Goal: Feedback & Contribution: Submit feedback/report problem

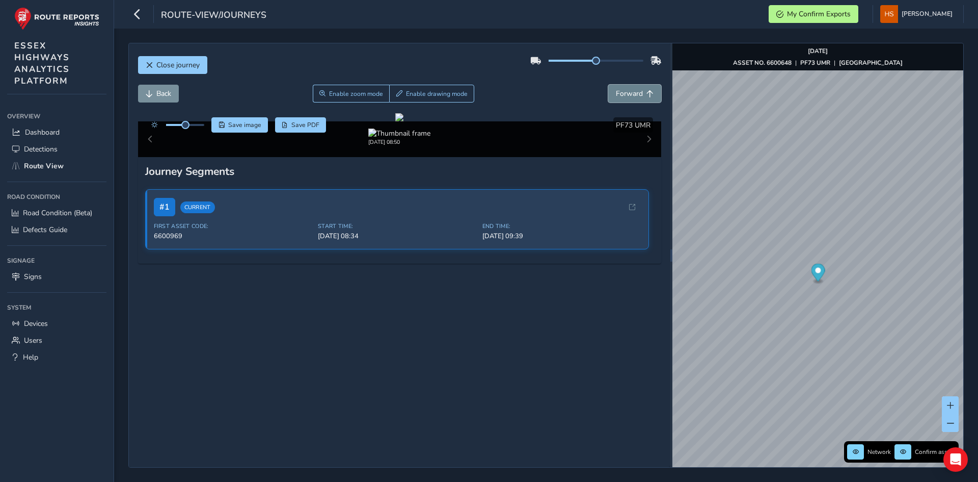
drag, startPoint x: 646, startPoint y: 96, endPoint x: 633, endPoint y: 157, distance: 63.0
click at [647, 95] on span "Forward" at bounding box center [650, 93] width 7 height 7
click at [627, 94] on span "Forward" at bounding box center [629, 94] width 27 height 10
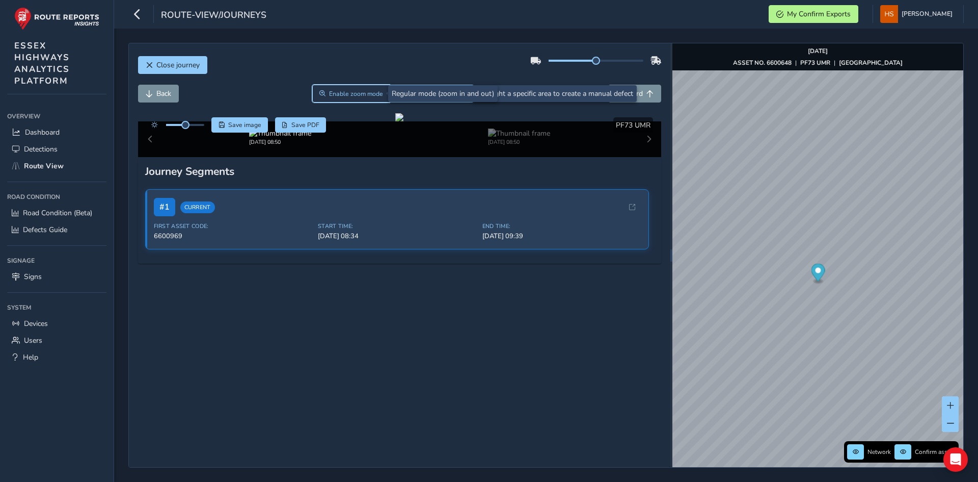
click at [354, 95] on span "Enable zoom mode" at bounding box center [356, 94] width 54 height 8
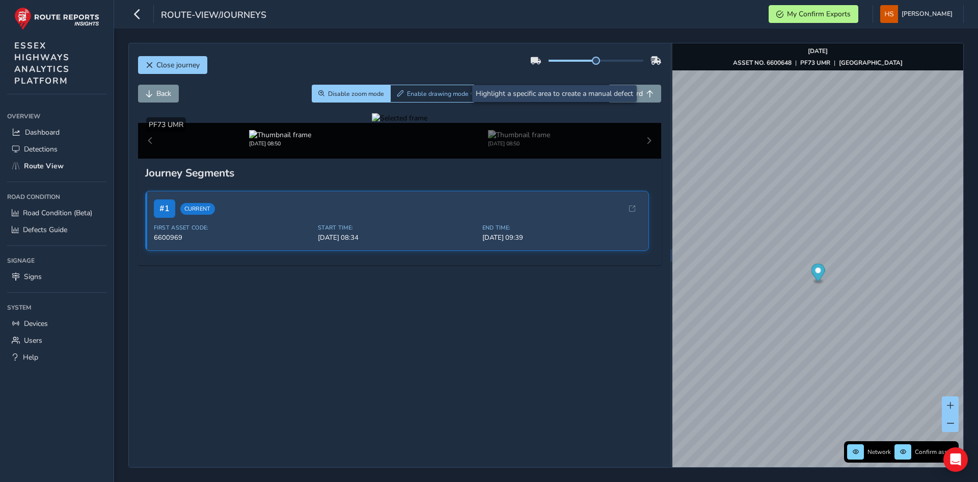
drag, startPoint x: 243, startPoint y: 367, endPoint x: 242, endPoint y: 360, distance: 6.6
click at [372, 123] on div at bounding box center [400, 118] width 56 height 10
click at [240, 351] on img at bounding box center [917, 87] width 1468 height 826
click at [372, 123] on div at bounding box center [400, 118] width 56 height 10
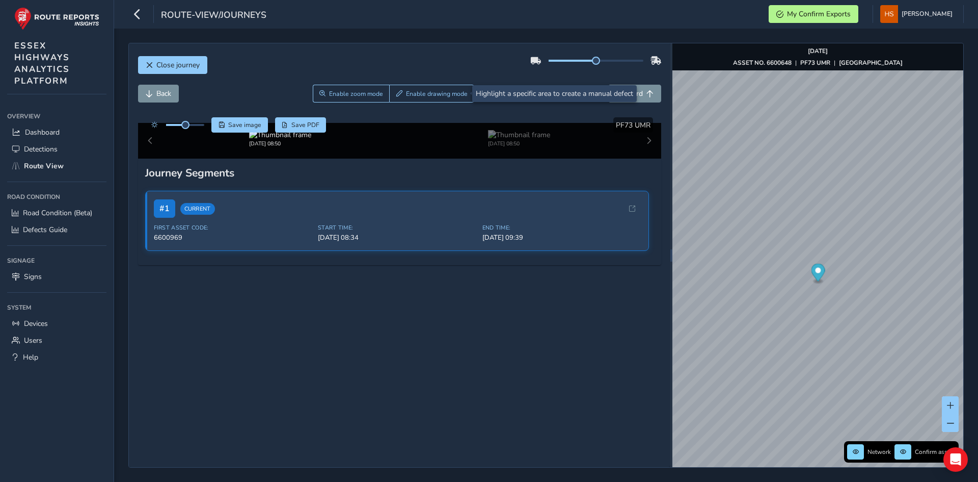
click at [240, 351] on img at bounding box center [917, 87] width 1468 height 826
click at [372, 123] on div at bounding box center [400, 118] width 56 height 10
click at [243, 347] on img at bounding box center [913, 95] width 1468 height 826
drag, startPoint x: 254, startPoint y: 337, endPoint x: 284, endPoint y: 312, distance: 39.1
click at [372, 123] on div at bounding box center [400, 118] width 56 height 10
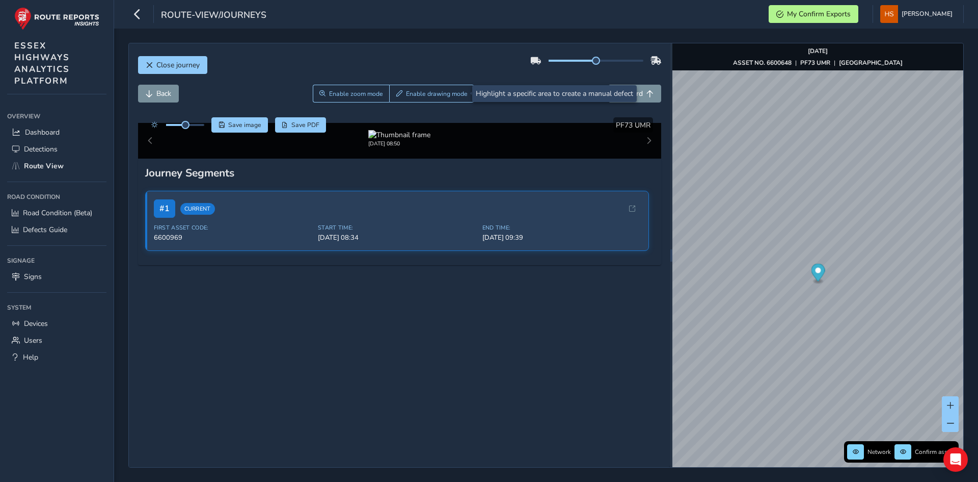
click at [288, 308] on img at bounding box center [829, 166] width 1468 height 826
click at [446, 89] on button "Enable drawing mode" at bounding box center [431, 94] width 85 height 18
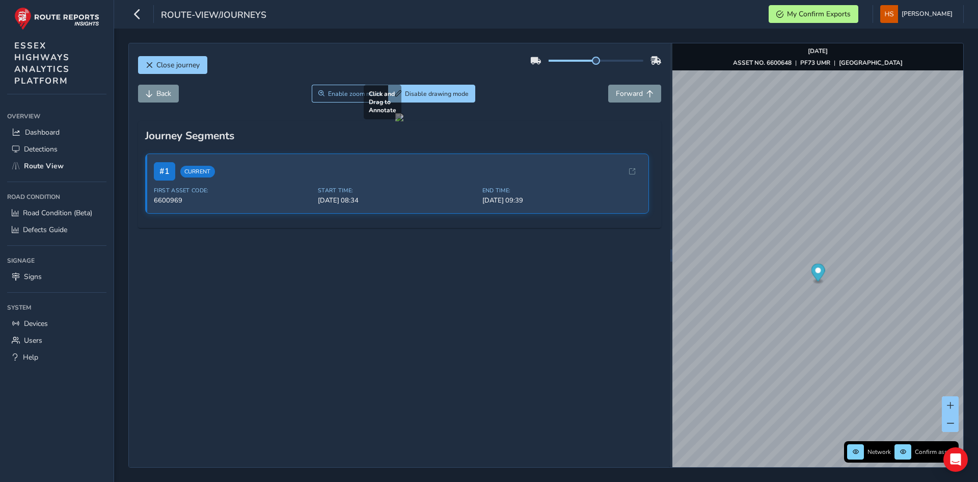
drag, startPoint x: 271, startPoint y: 303, endPoint x: 294, endPoint y: 324, distance: 30.7
click at [395, 121] on div at bounding box center [399, 117] width 8 height 8
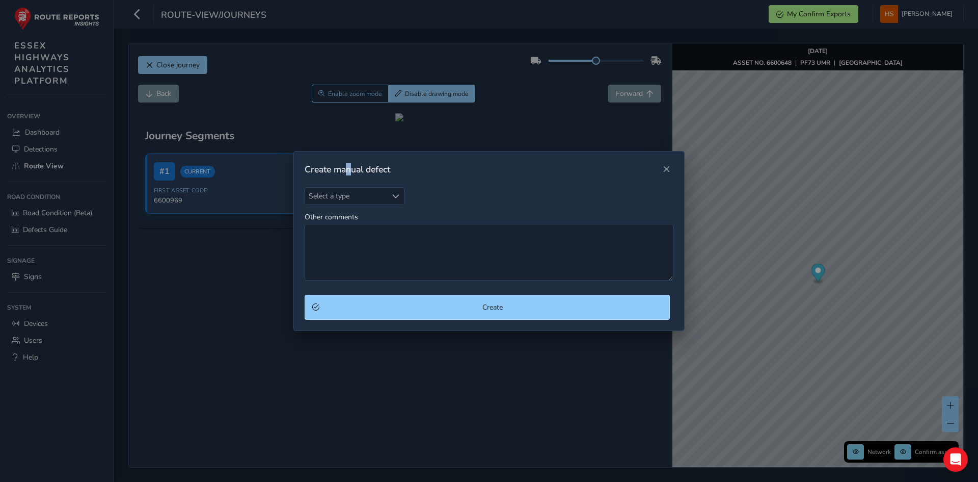
click at [349, 180] on div "Create manual defect" at bounding box center [489, 169] width 390 height 36
click at [350, 198] on span "Select a type" at bounding box center [346, 196] width 82 height 17
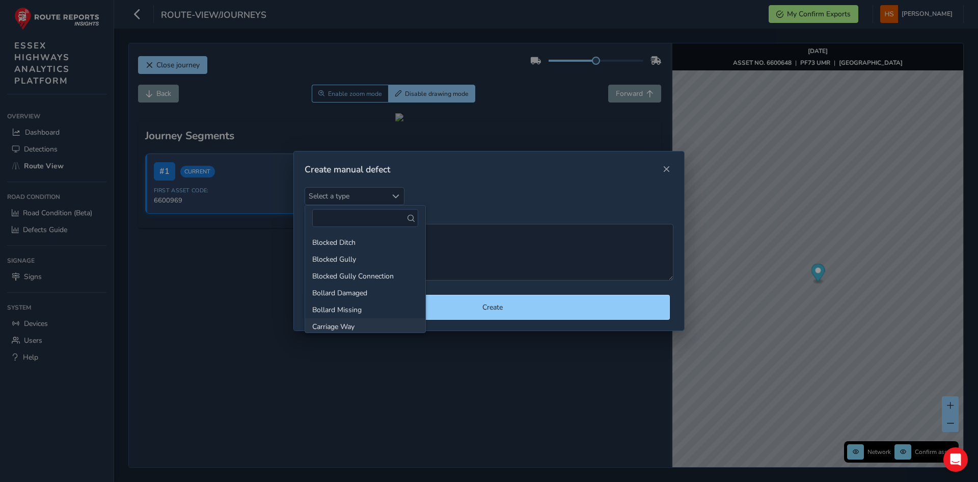
click at [356, 321] on li "Carriage Way" at bounding box center [365, 326] width 120 height 17
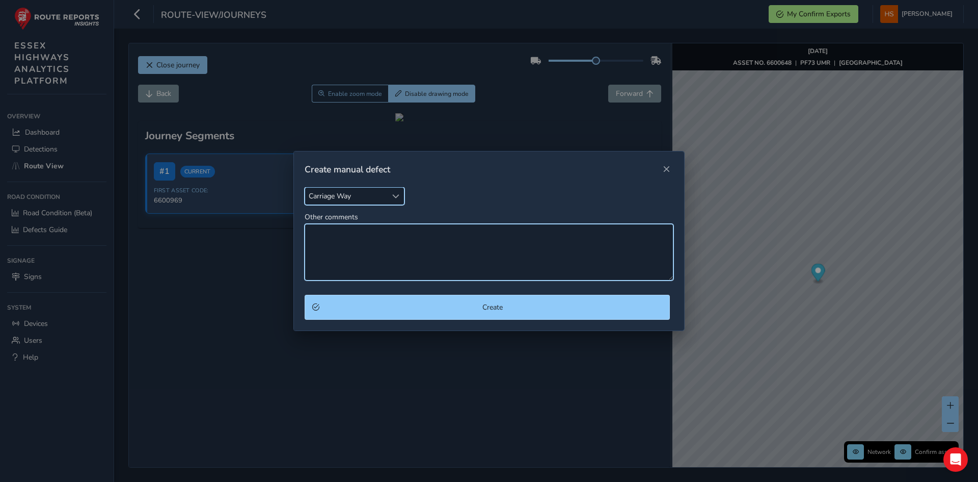
click at [366, 244] on textarea "Other comments" at bounding box center [489, 252] width 369 height 57
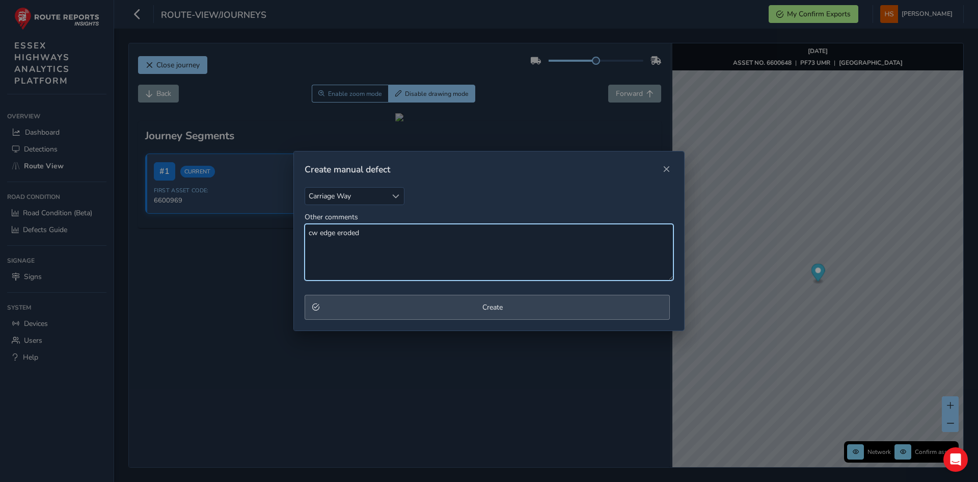
type textarea "cw edge eroded"
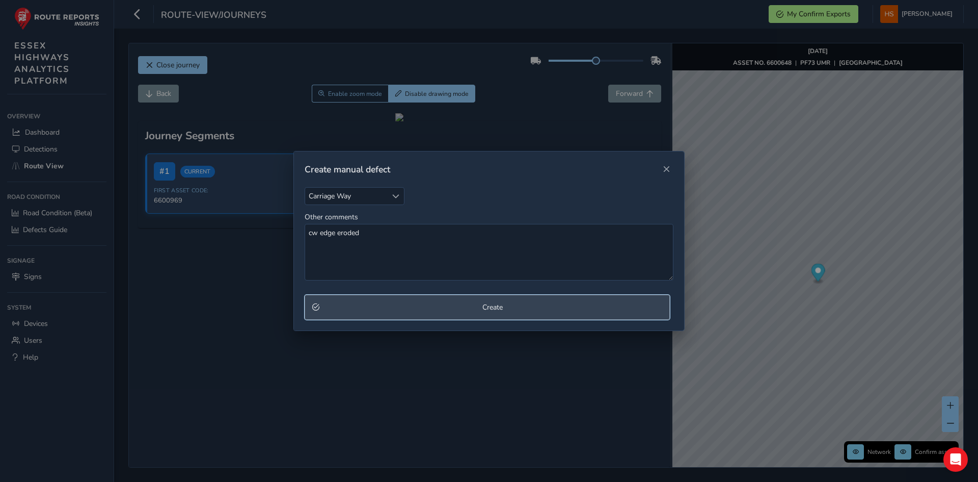
click at [364, 312] on button "Create" at bounding box center [487, 307] width 365 height 25
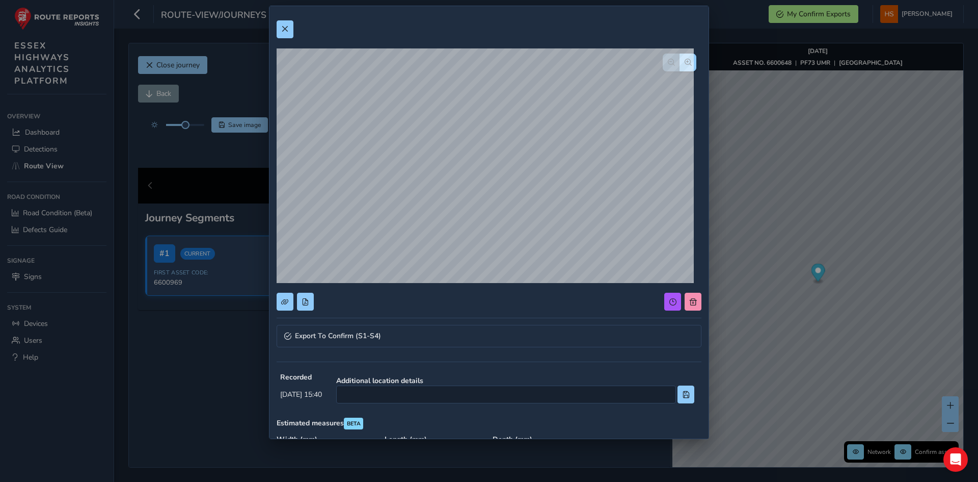
click at [700, 171] on div "Export To Confirm (S1-S4) Recorded [DATE] 15:40 Additional location details Est…" at bounding box center [489, 311] width 439 height 611
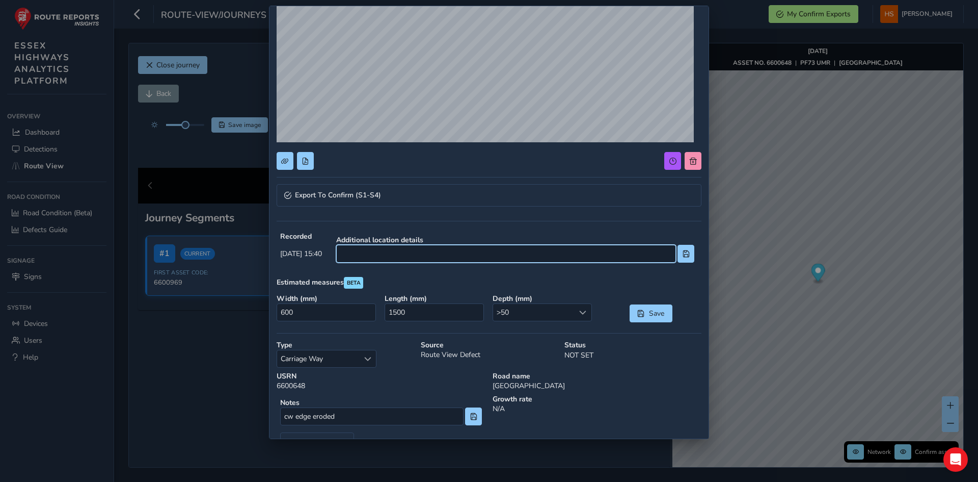
drag, startPoint x: 450, startPoint y: 249, endPoint x: 458, endPoint y: 247, distance: 7.9
click at [450, 249] on input at bounding box center [506, 254] width 340 height 18
type input "os no20"
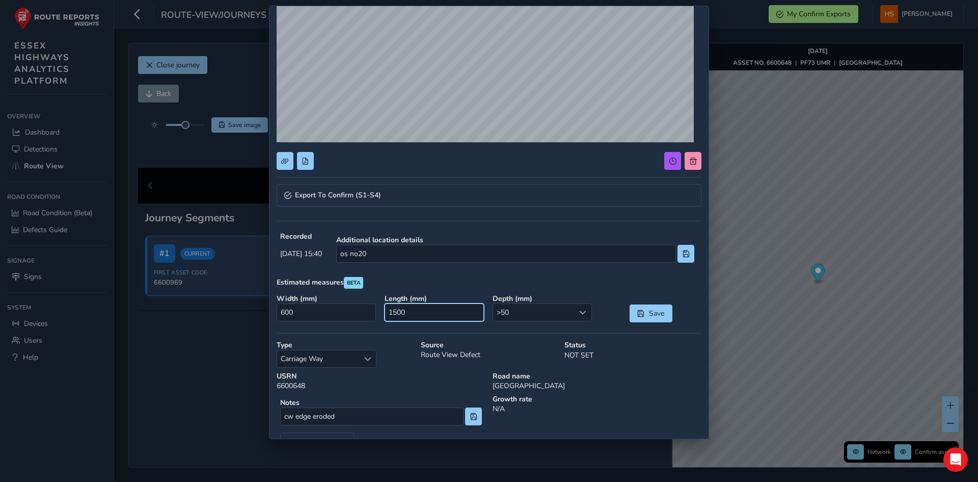
drag, startPoint x: 429, startPoint y: 315, endPoint x: 328, endPoint y: 303, distance: 102.1
click at [314, 311] on div "Width ( mm ) 600 Length ( mm ) 1500 Depth ( mm ) >50 >50 Save" at bounding box center [489, 308] width 432 height 36
type input "0"
type input "500"
click at [338, 299] on strong "Width ( mm )" at bounding box center [327, 299] width 101 height 10
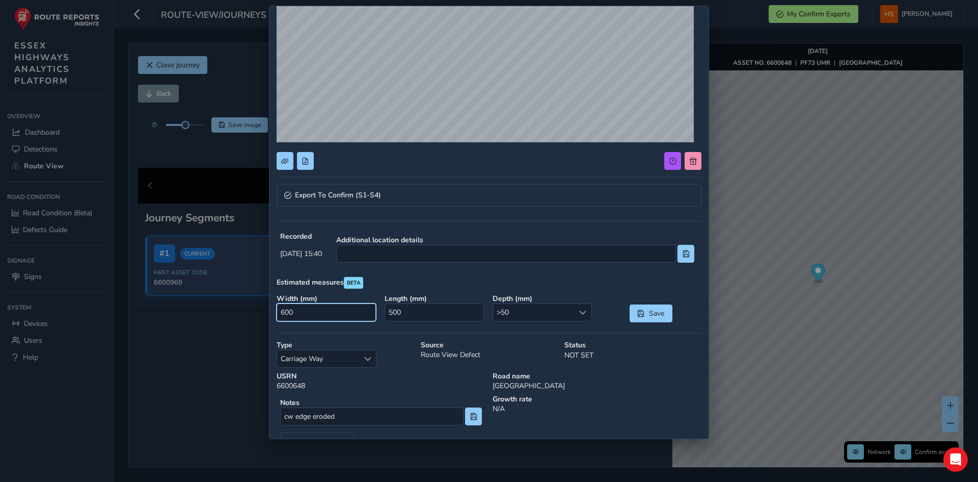
click at [306, 311] on input "600" at bounding box center [326, 312] width 99 height 18
type input "0"
type input "300"
drag, startPoint x: 640, startPoint y: 317, endPoint x: 621, endPoint y: 282, distance: 39.9
click at [641, 316] on button "Save" at bounding box center [651, 313] width 43 height 18
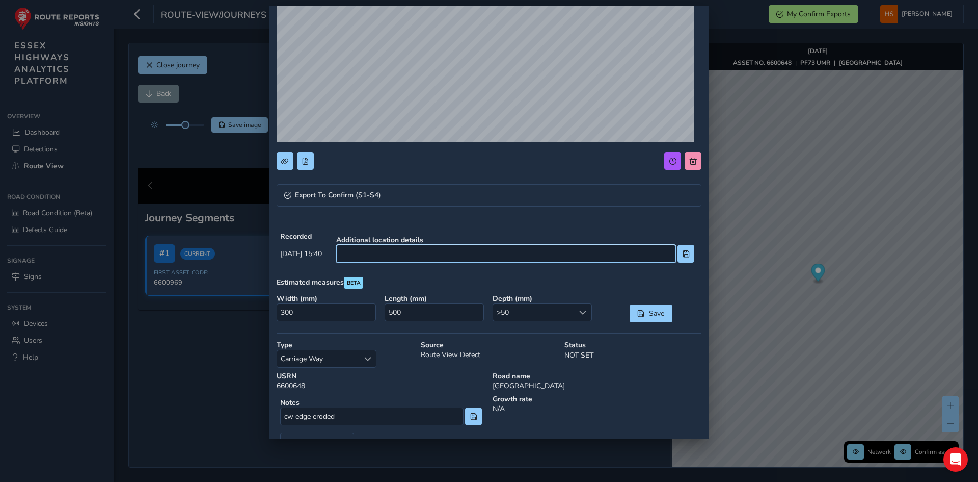
click at [586, 255] on input at bounding box center [506, 254] width 340 height 18
type input "os no20"
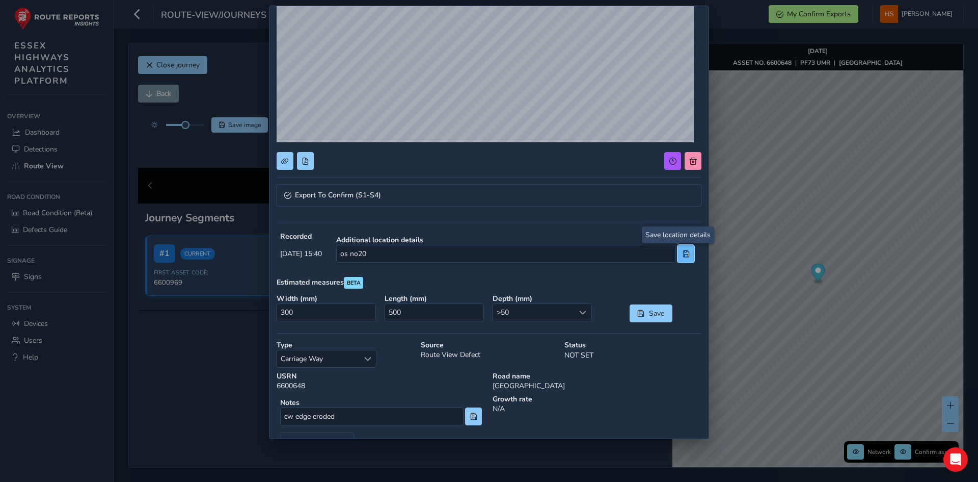
click at [683, 254] on span at bounding box center [686, 253] width 7 height 7
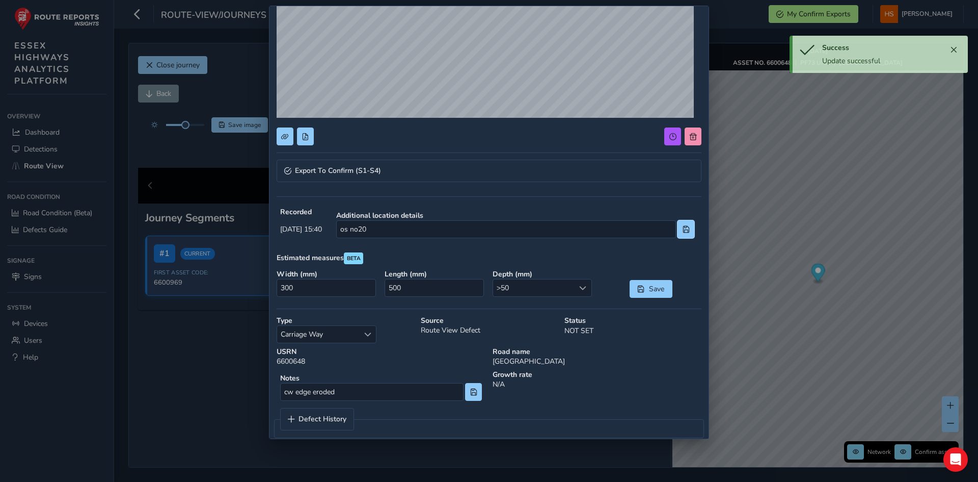
scroll to position [179, 0]
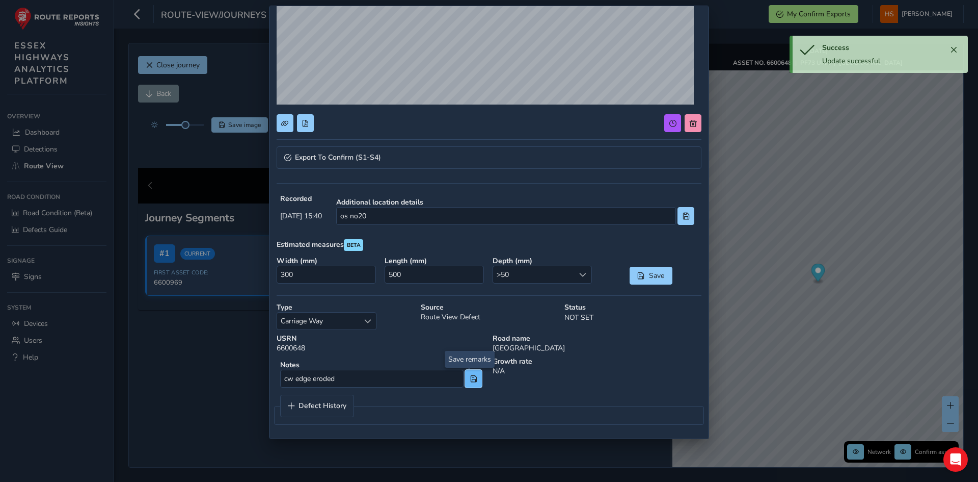
click at [470, 381] on span at bounding box center [473, 378] width 7 height 7
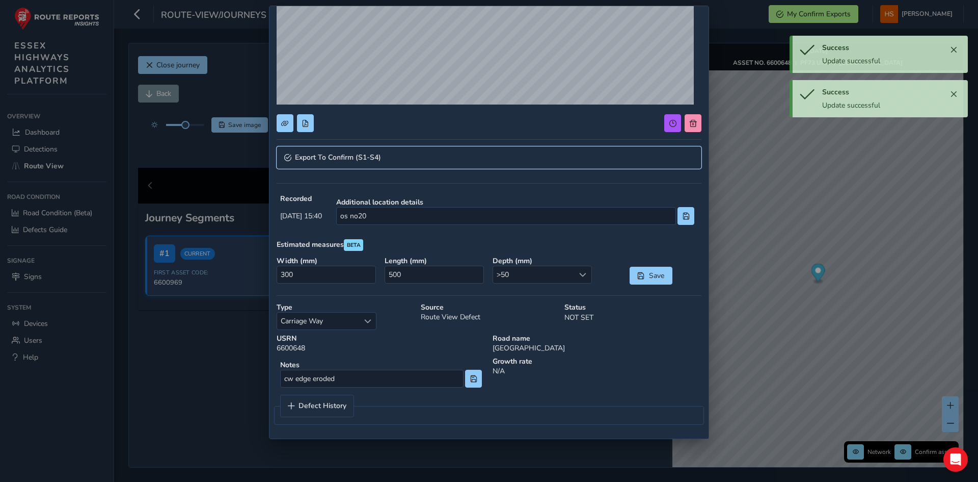
click at [407, 164] on link "Export To Confirm (S1-S4)" at bounding box center [489, 157] width 425 height 22
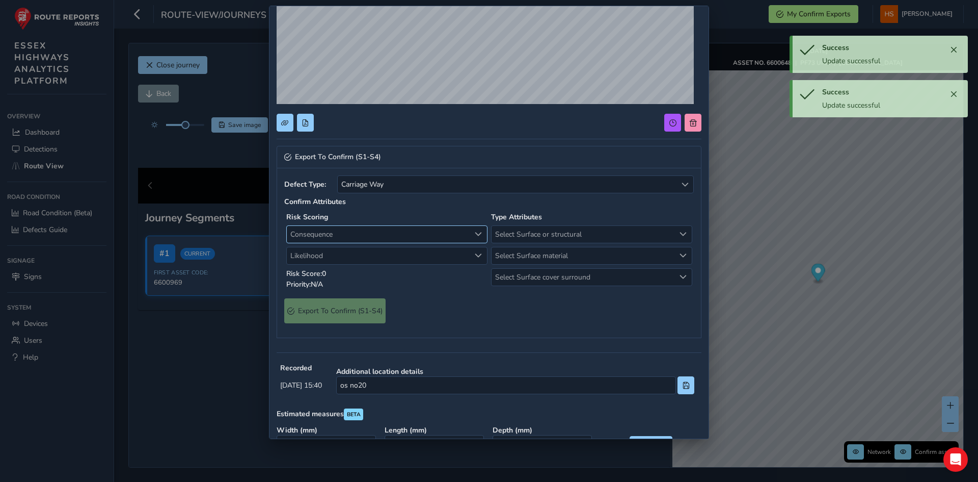
click at [375, 234] on span "Consequence" at bounding box center [378, 234] width 183 height 17
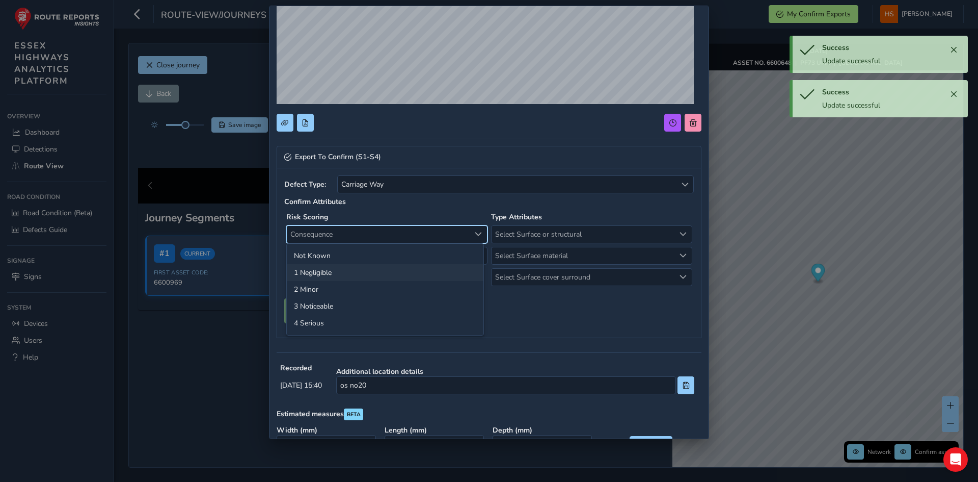
click at [351, 271] on li "1 Negligible" at bounding box center [385, 272] width 197 height 17
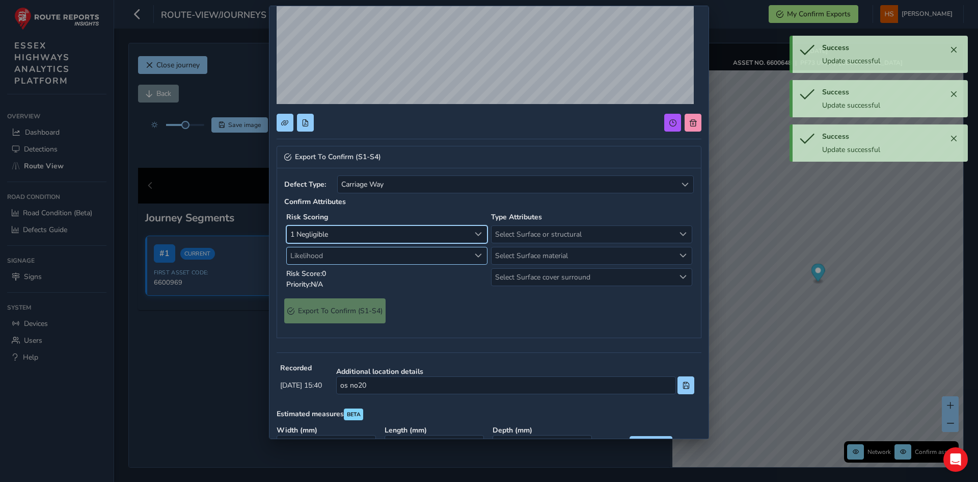
drag, startPoint x: 360, startPoint y: 255, endPoint x: 356, endPoint y: 264, distance: 10.3
click at [360, 257] on span "Likelihood" at bounding box center [378, 255] width 183 height 17
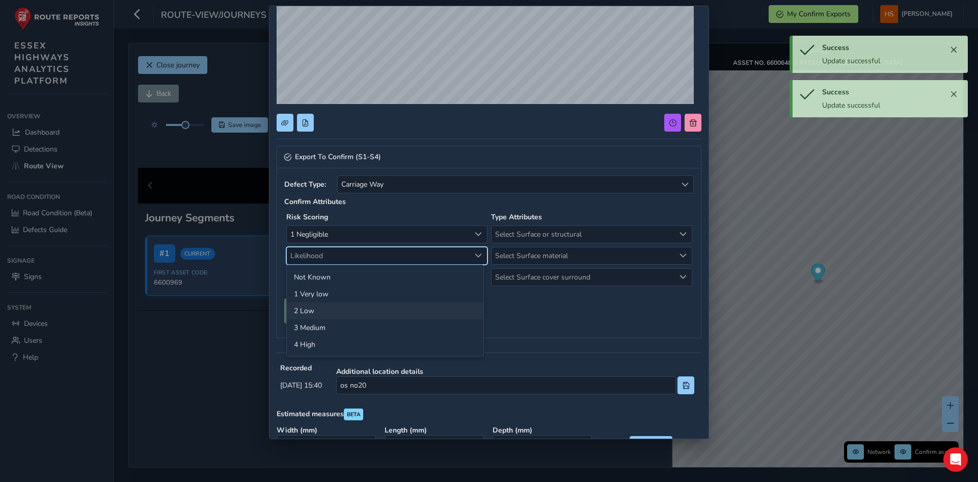
drag, startPoint x: 352, startPoint y: 309, endPoint x: 443, endPoint y: 270, distance: 99.8
click at [353, 309] on li "2 Low" at bounding box center [385, 310] width 197 height 17
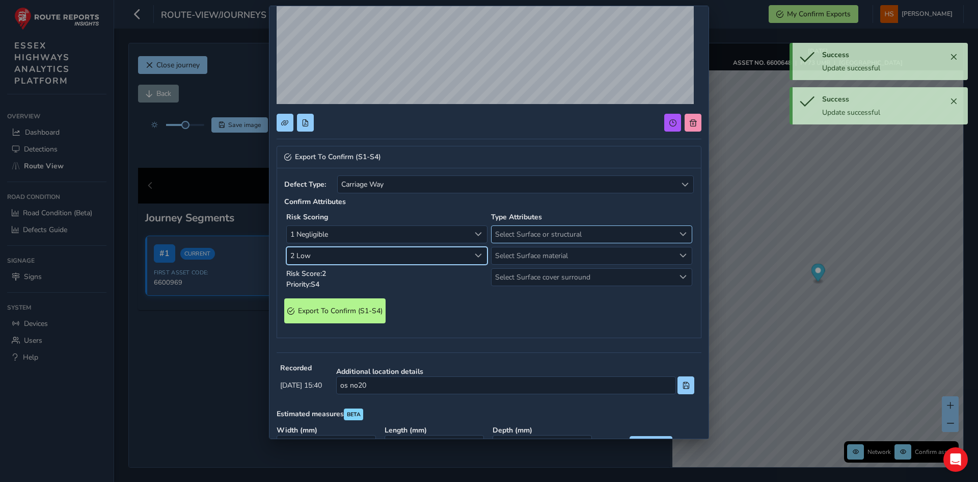
click at [539, 240] on span "Select Surface or structural" at bounding box center [583, 234] width 183 height 17
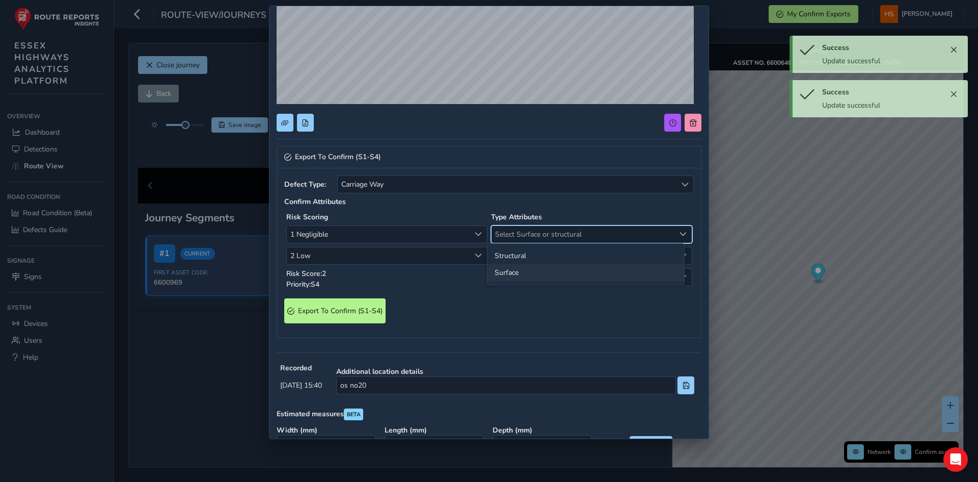
click at [524, 272] on li "Surface" at bounding box center [586, 272] width 197 height 17
click at [532, 254] on span "Select Surface material" at bounding box center [583, 255] width 183 height 17
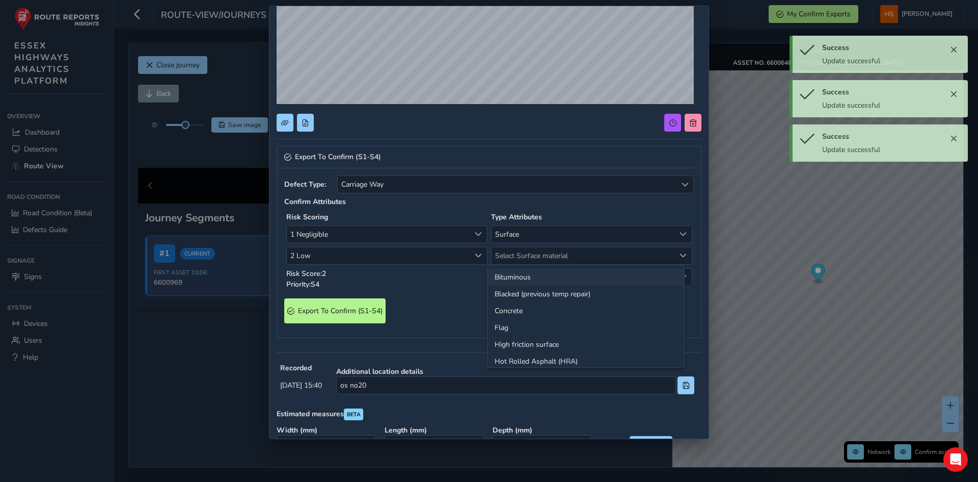
click at [522, 275] on li "Bituminous" at bounding box center [586, 277] width 197 height 17
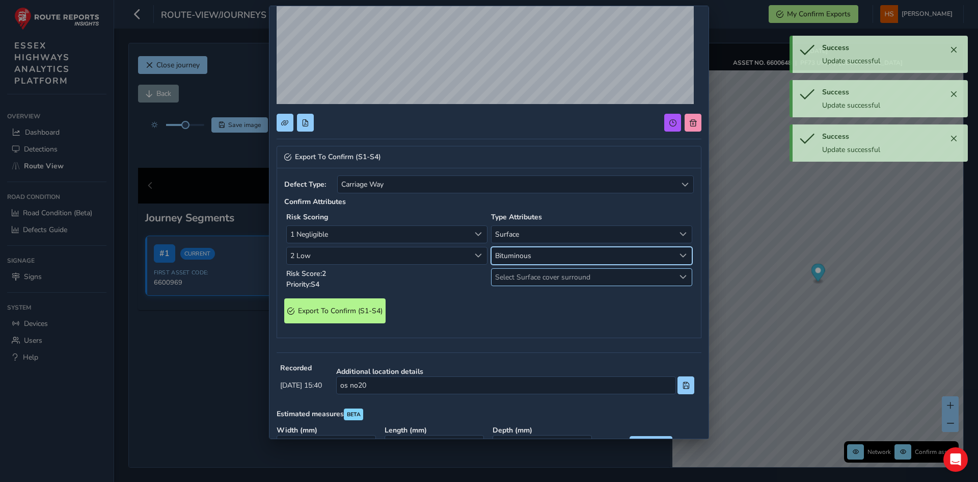
click at [523, 281] on span "Select Surface cover surround" at bounding box center [583, 277] width 183 height 17
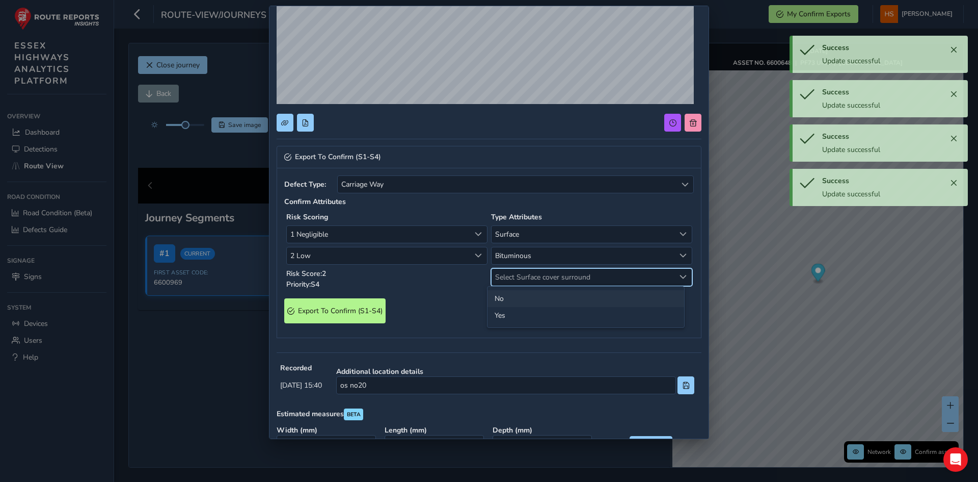
click at [515, 296] on li "No" at bounding box center [586, 298] width 197 height 17
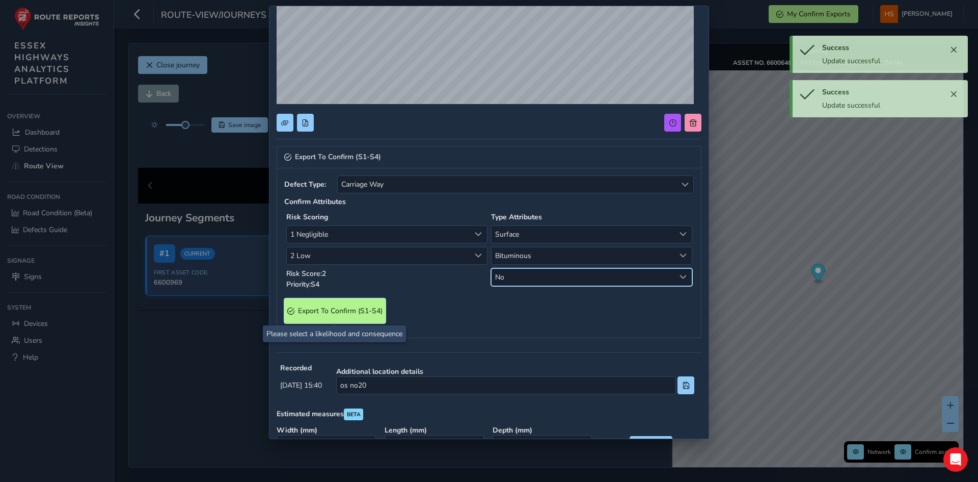
click at [362, 305] on S4\) "Export To Confirm (S1-S4)" at bounding box center [334, 310] width 101 height 25
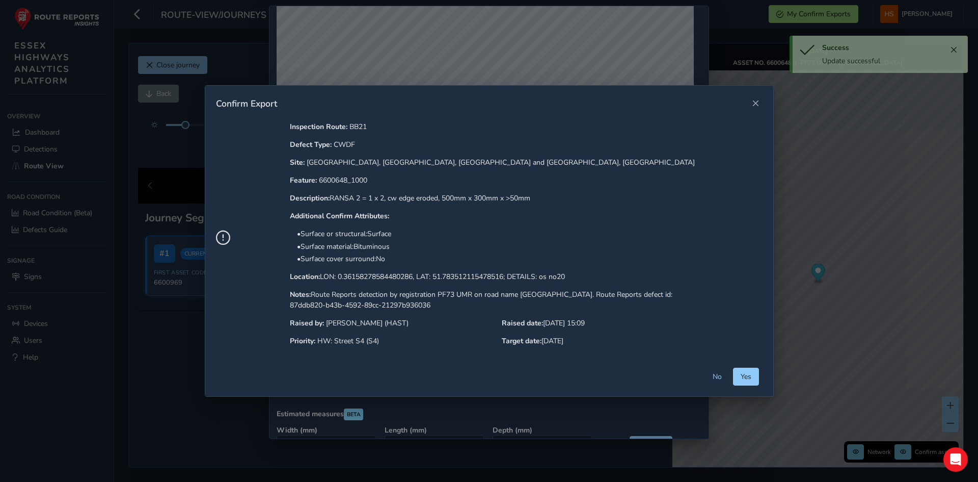
drag, startPoint x: 756, startPoint y: 365, endPoint x: 755, endPoint y: 372, distance: 7.2
click at [756, 366] on div "Inspection Route: BB21 Defect Type: CWDF Site: [GEOGRAPHIC_DATA], [GEOGRAPHIC_D…" at bounding box center [489, 244] width 568 height 246
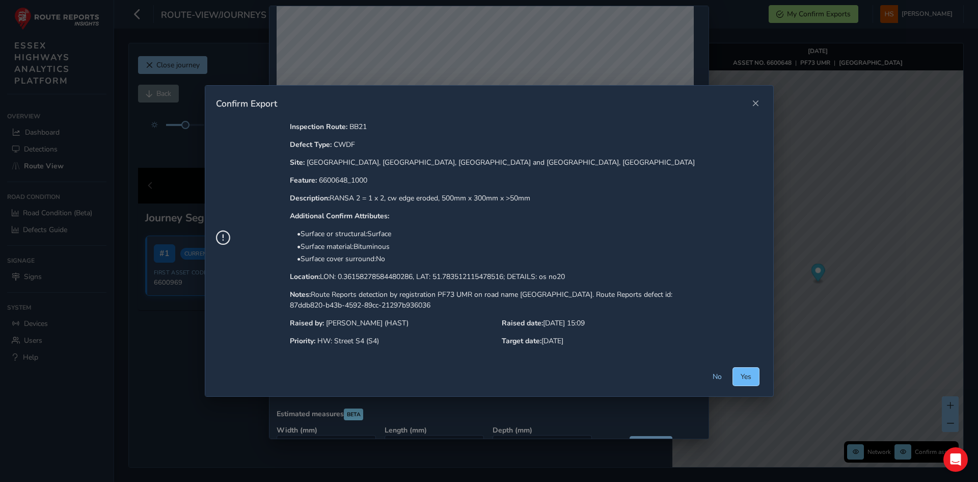
click at [752, 376] on span "Yes" at bounding box center [746, 377] width 11 height 10
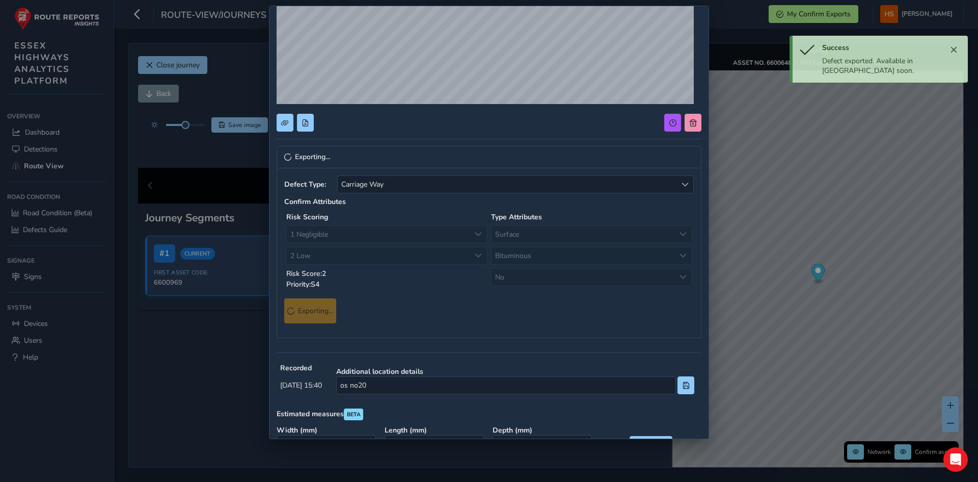
scroll to position [0, 0]
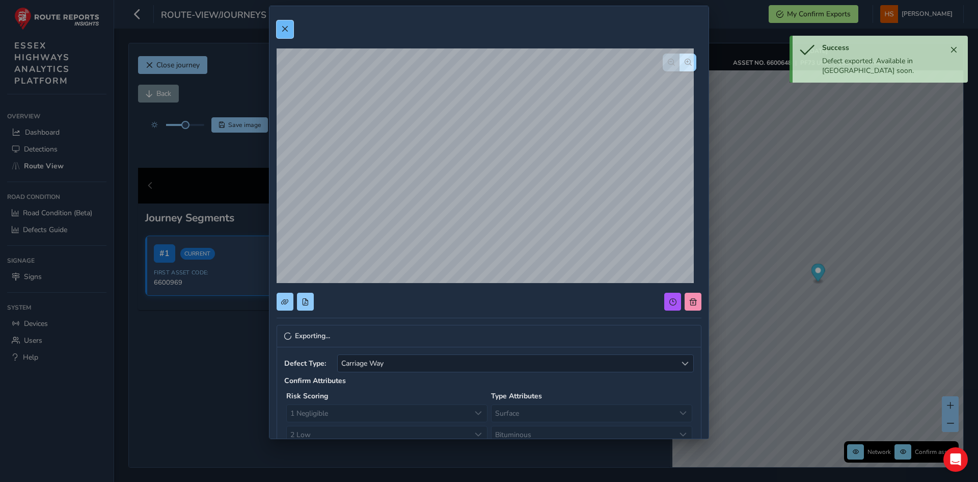
click at [286, 25] on span at bounding box center [284, 28] width 7 height 7
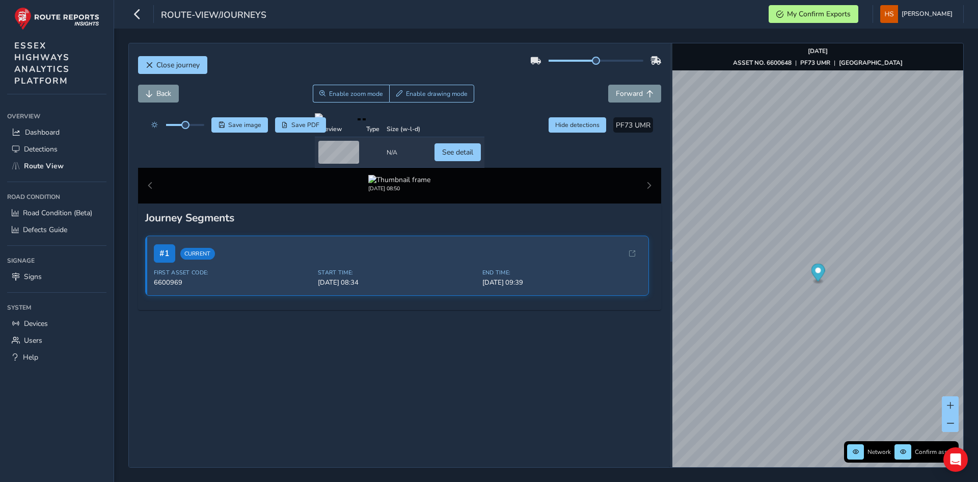
click at [656, 101] on div "Close journey Back Enable zoom mode Enable drawing mode Forward Click and Drag …" at bounding box center [400, 254] width 542 height 423
click at [646, 97] on button "Forward" at bounding box center [634, 94] width 53 height 18
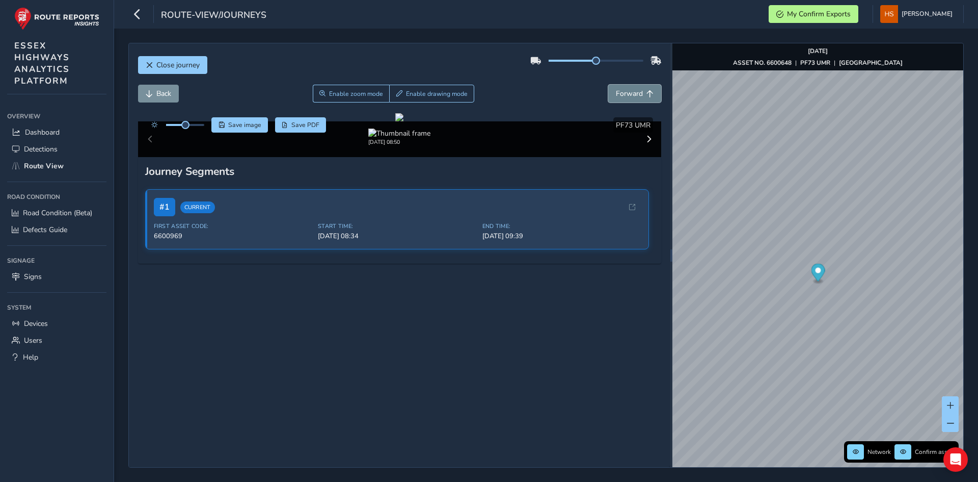
click at [645, 97] on button "Forward" at bounding box center [634, 94] width 53 height 18
click at [410, 85] on button "Enable drawing mode" at bounding box center [431, 94] width 85 height 18
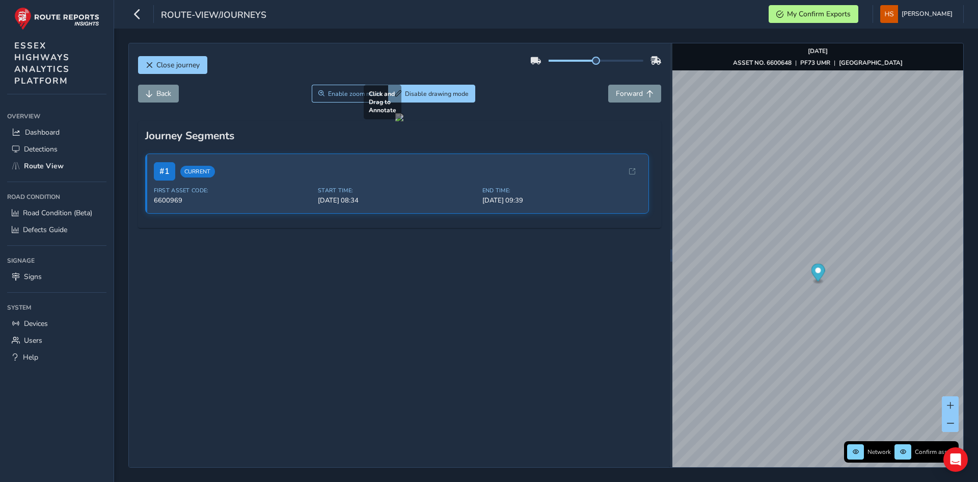
drag, startPoint x: 144, startPoint y: 291, endPoint x: 637, endPoint y: 374, distance: 499.6
click at [404, 121] on div at bounding box center [399, 117] width 8 height 8
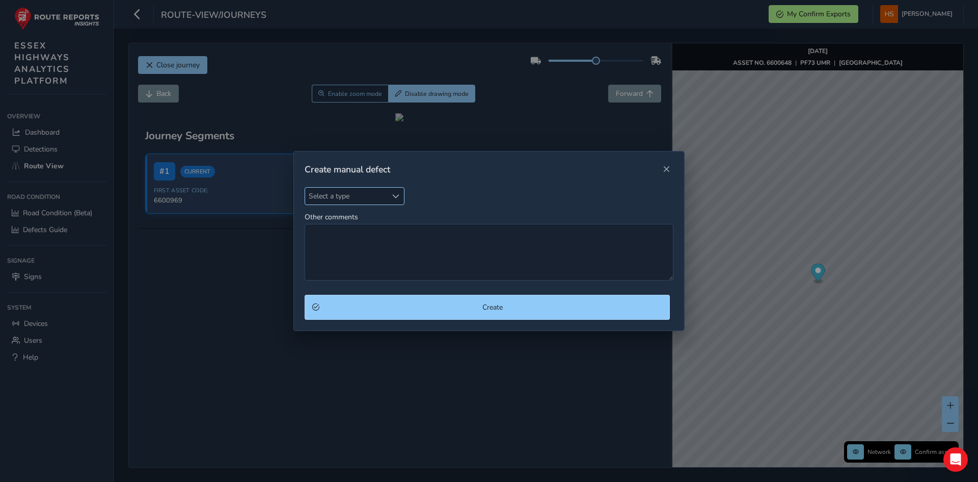
click at [341, 200] on span "Select a type" at bounding box center [346, 196] width 82 height 17
type input "j"
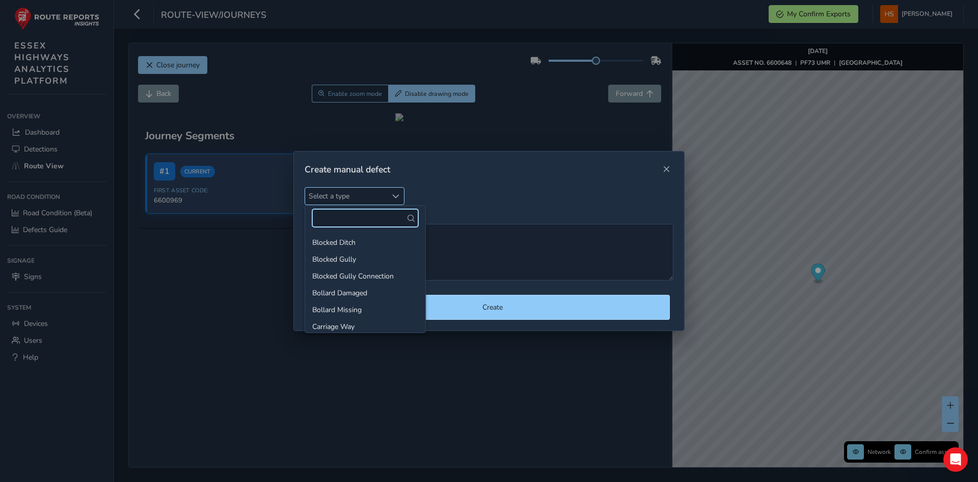
type input "j"
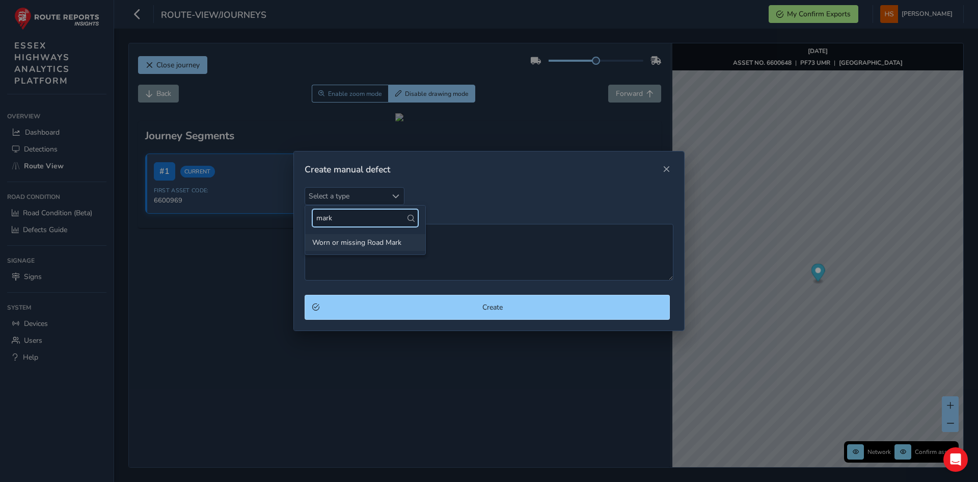
type input "mark"
click at [381, 241] on li "Worn or missing Road Mark" at bounding box center [365, 242] width 120 height 17
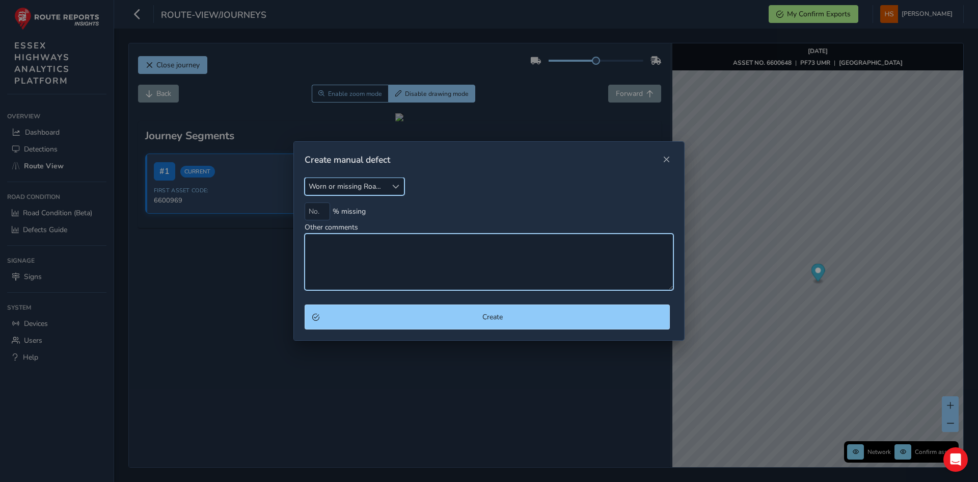
click at [381, 241] on textarea "Other comments" at bounding box center [489, 261] width 369 height 57
type textarea "jc markings faded"
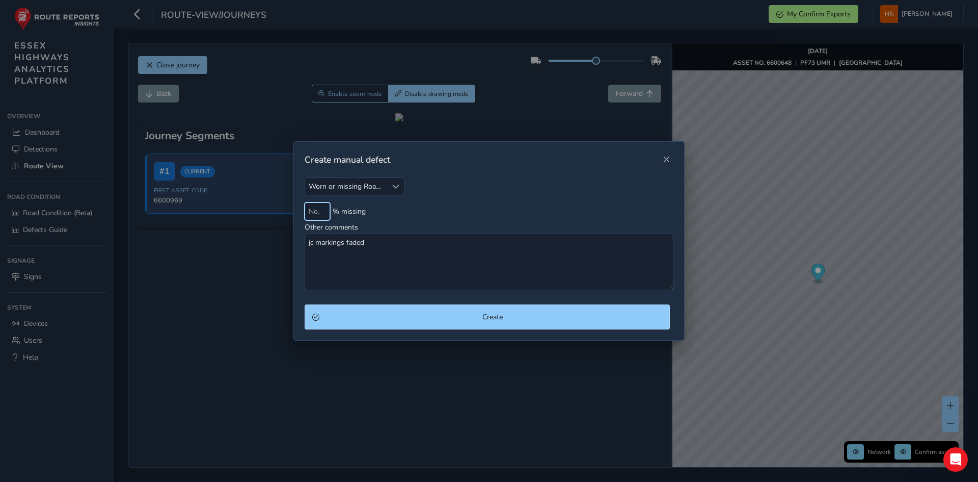
click at [310, 205] on input at bounding box center [317, 211] width 25 height 18
type input "50"
click at [377, 330] on div "Create" at bounding box center [489, 322] width 390 height 36
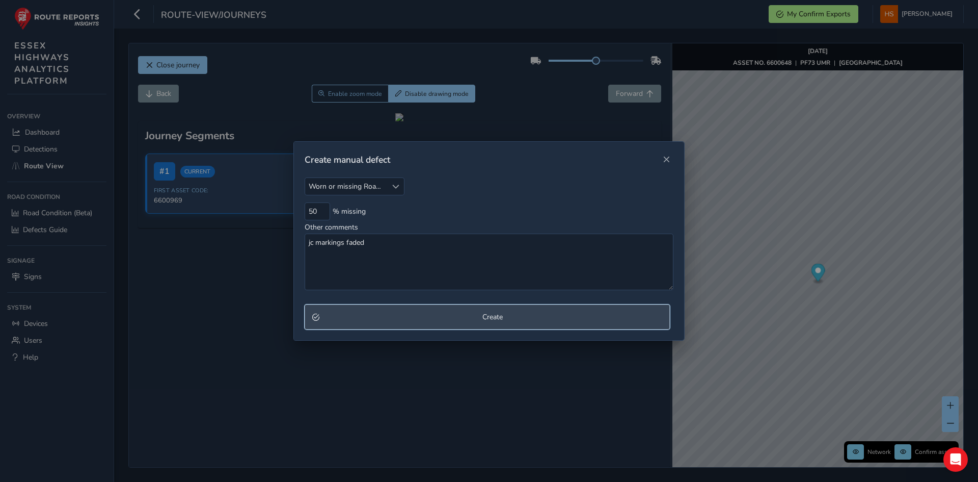
click at [387, 318] on span "Create" at bounding box center [492, 317] width 339 height 10
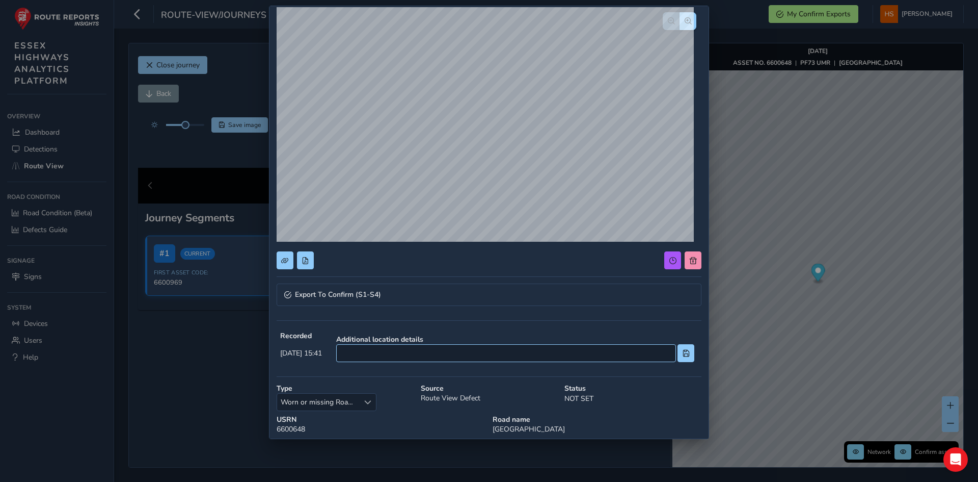
scroll to position [122, 0]
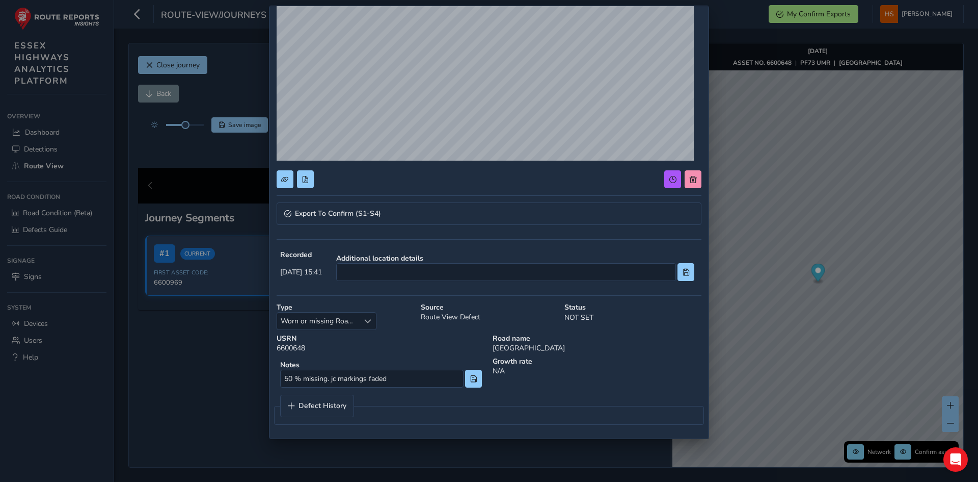
click at [420, 282] on div "Additional location details" at bounding box center [515, 267] width 365 height 35
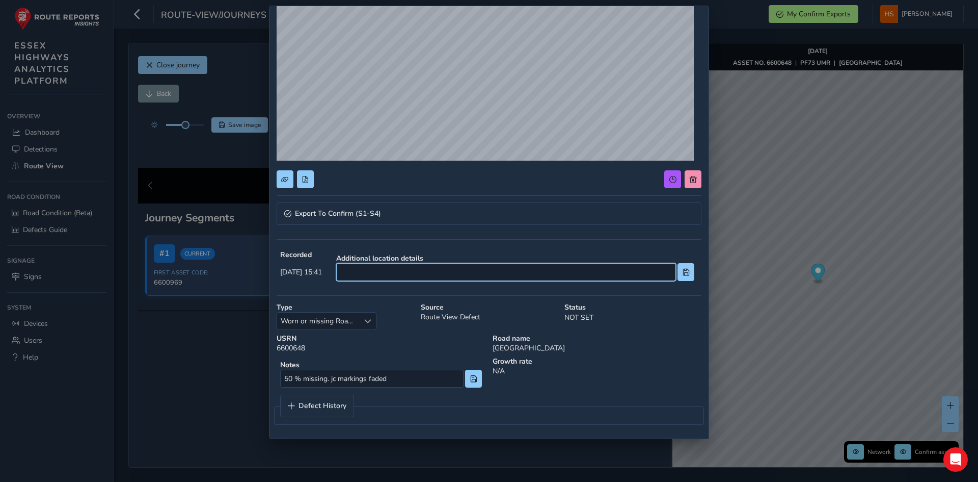
drag, startPoint x: 420, startPoint y: 277, endPoint x: 383, endPoint y: 307, distance: 47.8
click at [414, 276] on input at bounding box center [506, 272] width 340 height 18
type input "at [PERSON_NAME][GEOGRAPHIC_DATA]"
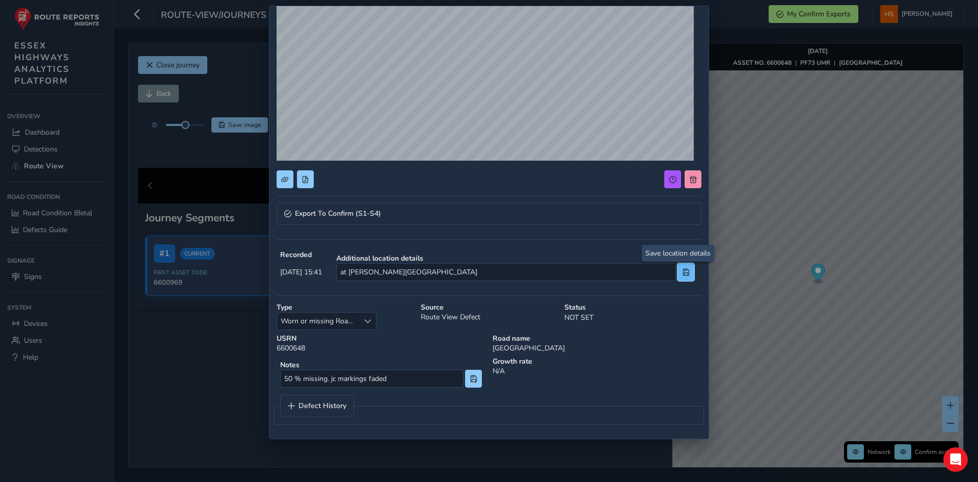
click at [678, 266] on button at bounding box center [686, 272] width 17 height 18
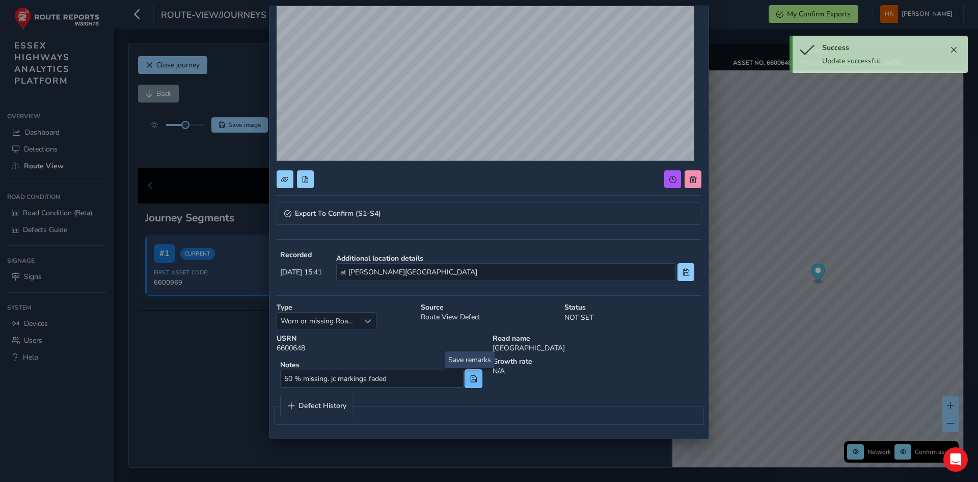
click at [473, 375] on span at bounding box center [473, 378] width 7 height 7
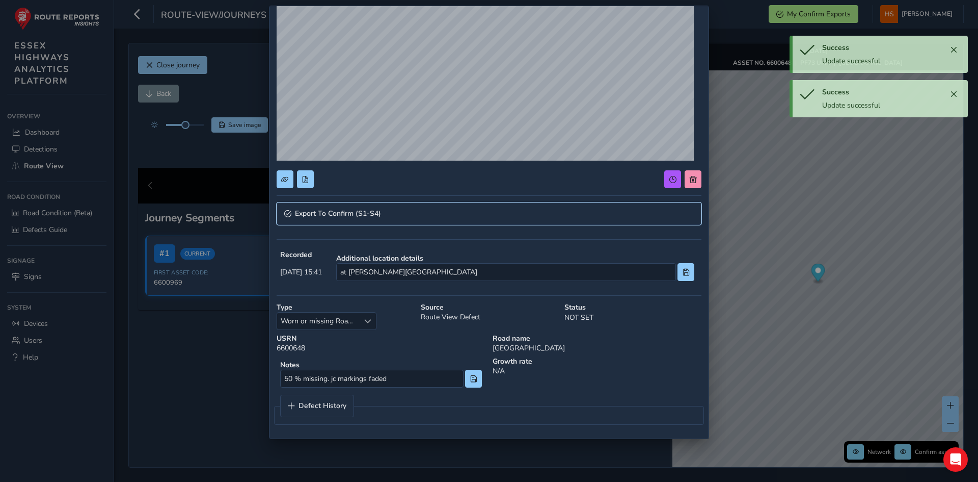
click at [411, 210] on link "Export To Confirm (S1-S4)" at bounding box center [489, 213] width 425 height 22
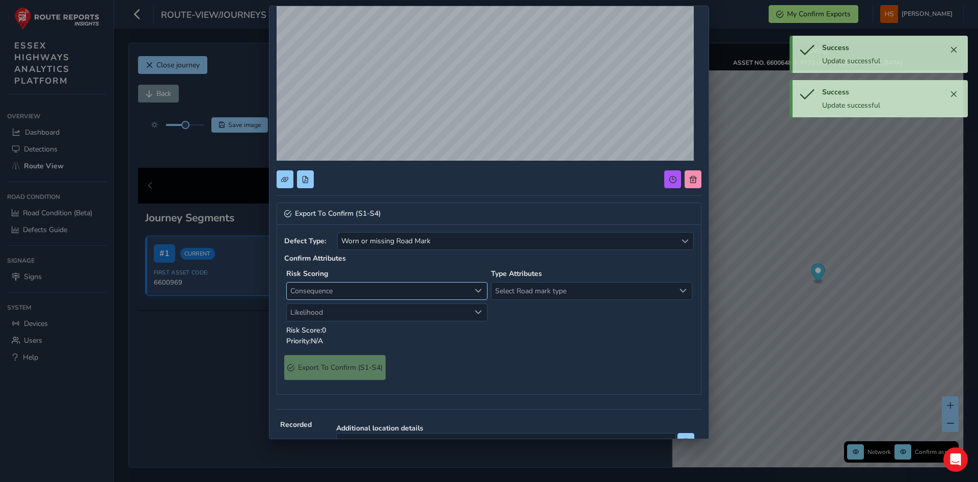
click at [370, 299] on span "Consequence" at bounding box center [378, 290] width 183 height 17
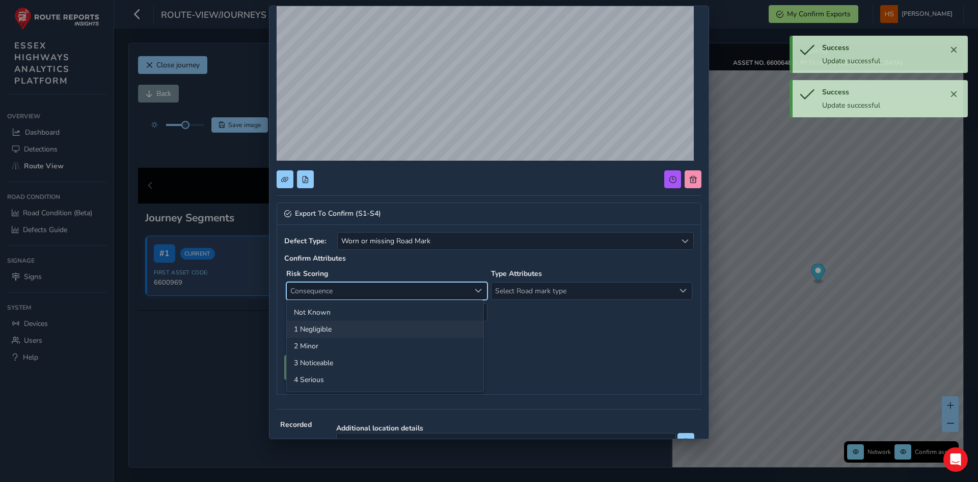
click at [357, 328] on li "1 Negligible" at bounding box center [385, 329] width 197 height 17
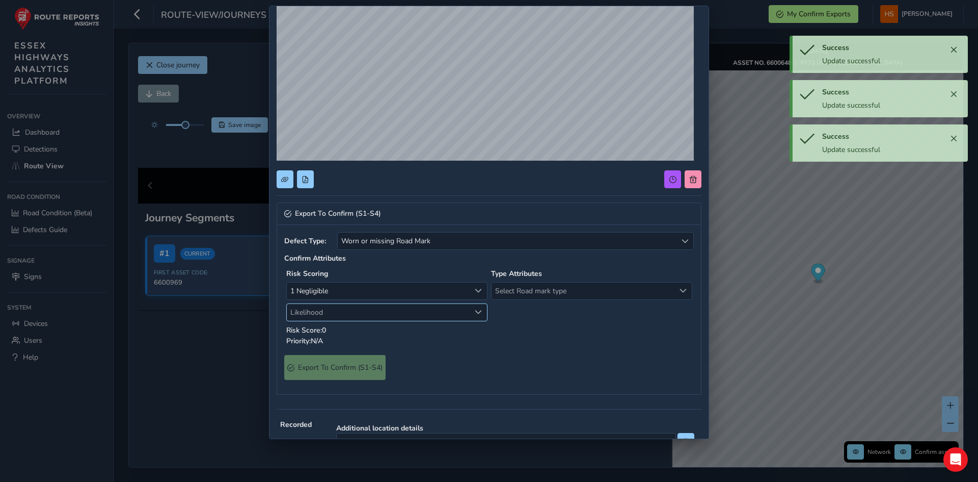
drag, startPoint x: 364, startPoint y: 302, endPoint x: 364, endPoint y: 308, distance: 6.1
click at [364, 305] on div "1 Negligible 1 Negligible Likelihood Likelihood" at bounding box center [386, 301] width 201 height 39
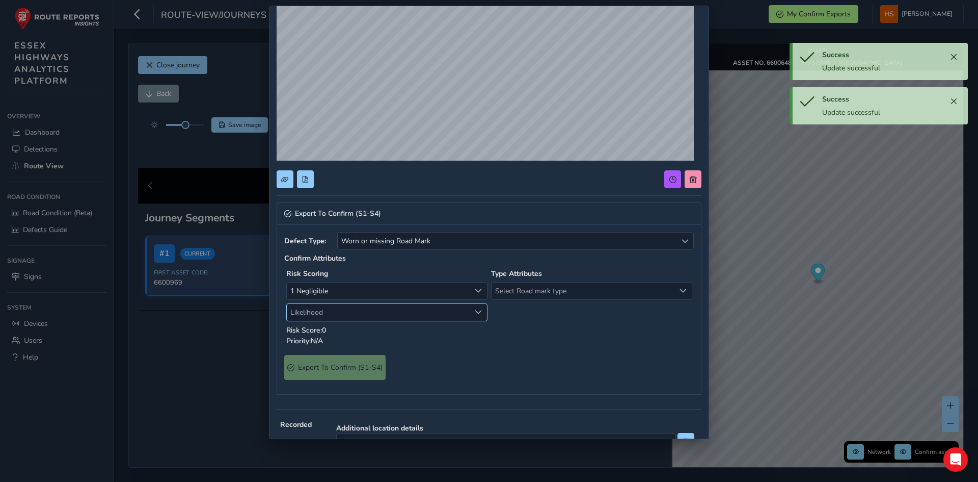
click at [364, 311] on span "Likelihood" at bounding box center [378, 312] width 183 height 17
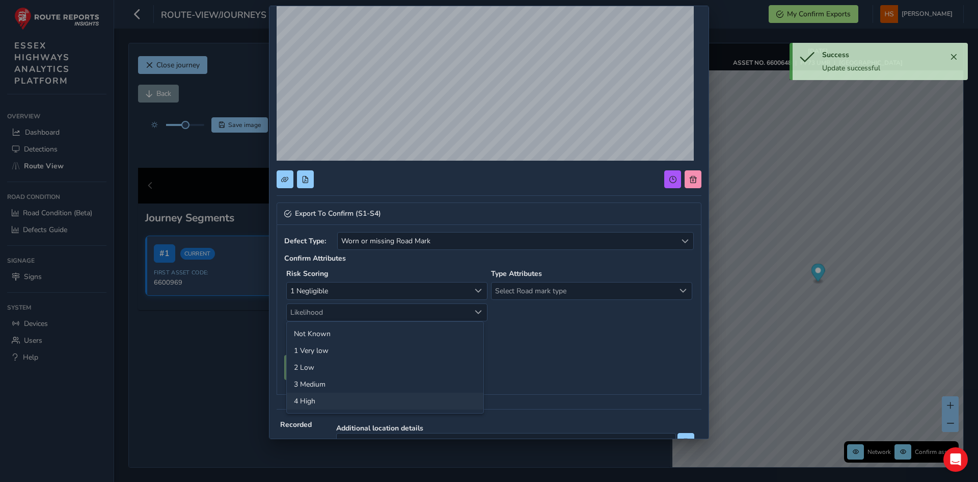
click at [337, 394] on li "4 High" at bounding box center [385, 400] width 197 height 17
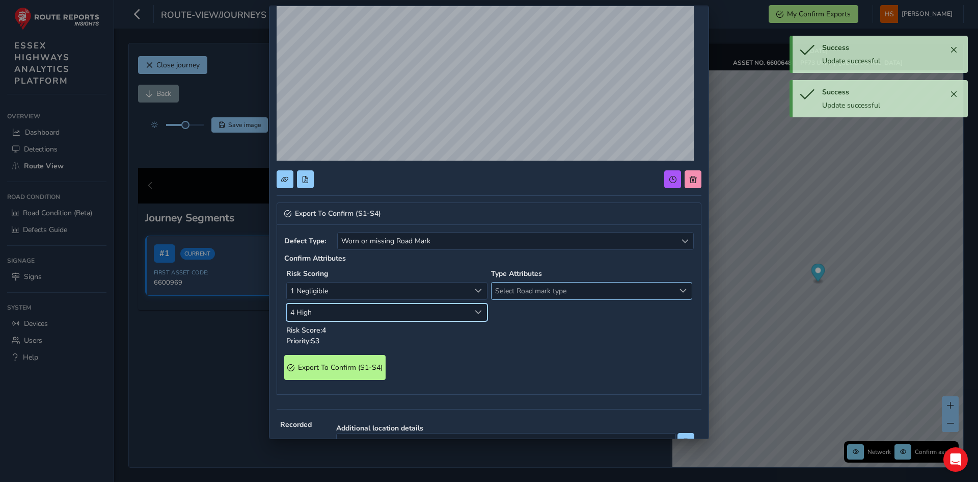
click at [519, 283] on span "Select Road mark type" at bounding box center [583, 290] width 183 height 17
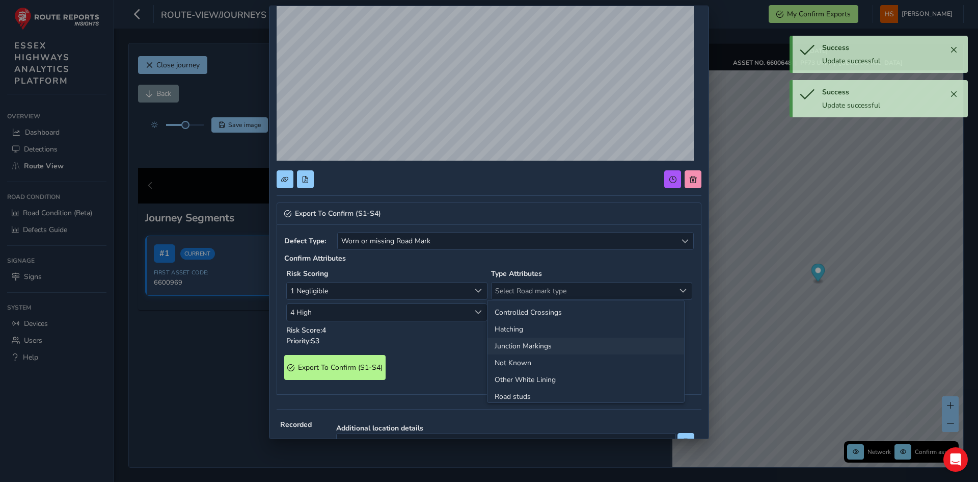
click at [543, 347] on li "Junction Markings" at bounding box center [586, 345] width 197 height 17
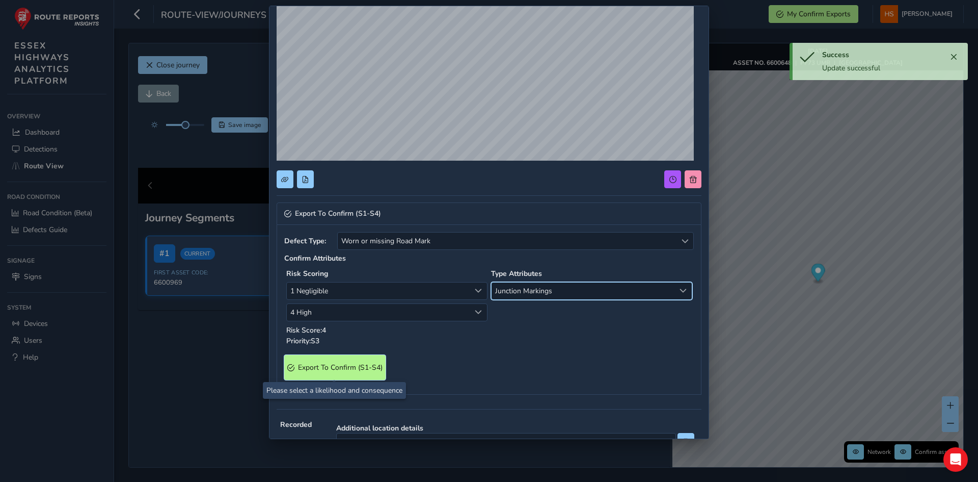
click at [363, 365] on span "Export To Confirm (S1-S4)" at bounding box center [340, 367] width 85 height 10
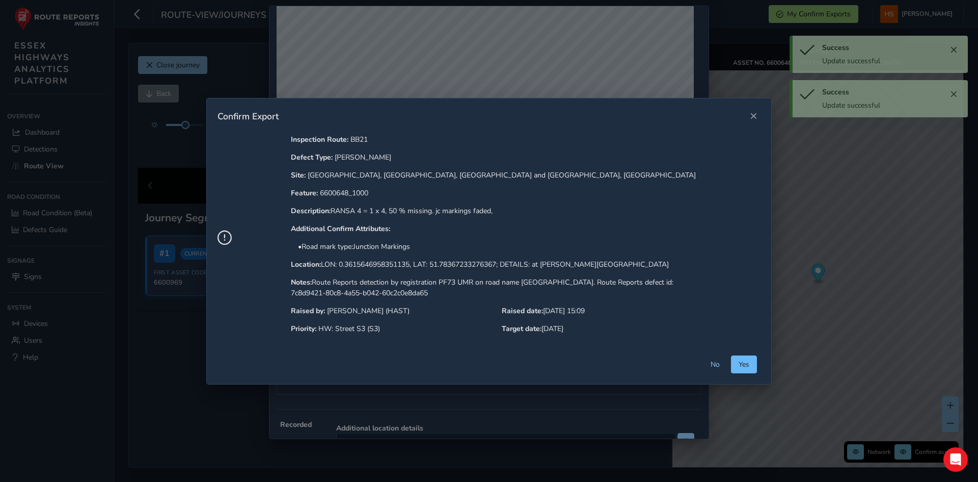
click at [757, 366] on button "Yes" at bounding box center [744, 364] width 26 height 18
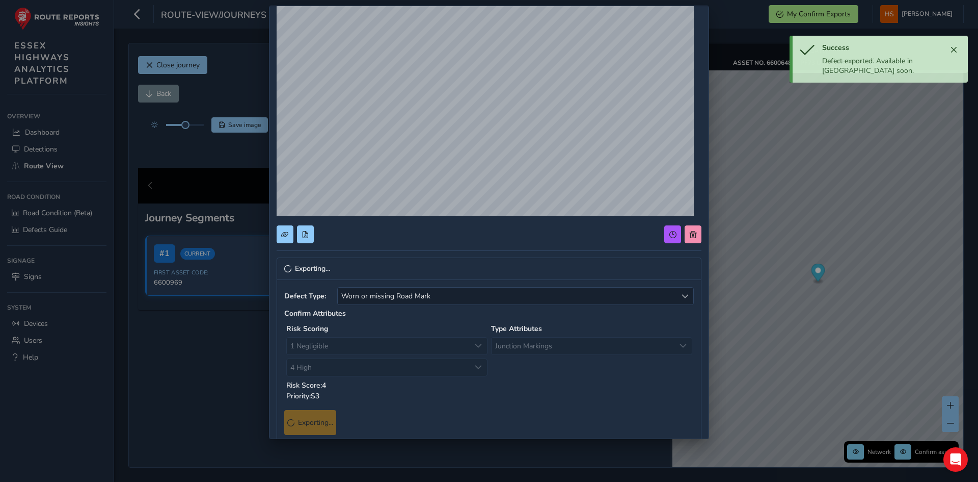
scroll to position [0, 0]
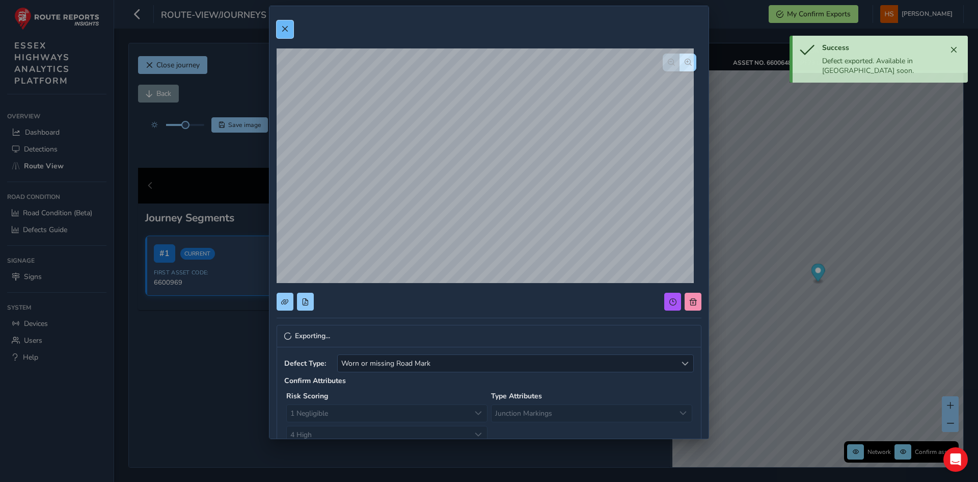
click at [285, 30] on span at bounding box center [284, 28] width 7 height 7
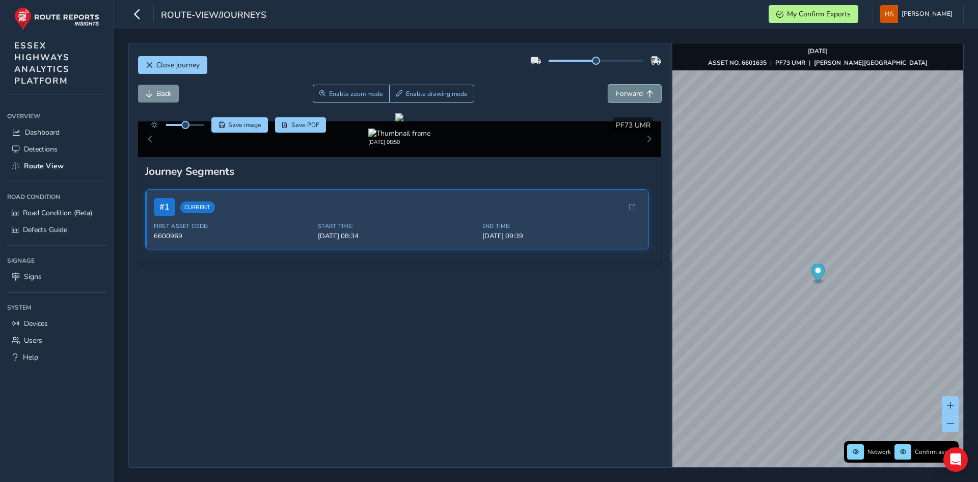
click at [608, 91] on button "Forward" at bounding box center [634, 94] width 53 height 18
click at [408, 89] on button "Enable drawing mode" at bounding box center [431, 94] width 85 height 18
click at [798, 361] on img "Preview frame" at bounding box center [810, 361] width 25 height 8
click at [419, 95] on span "Enable drawing mode" at bounding box center [437, 94] width 62 height 8
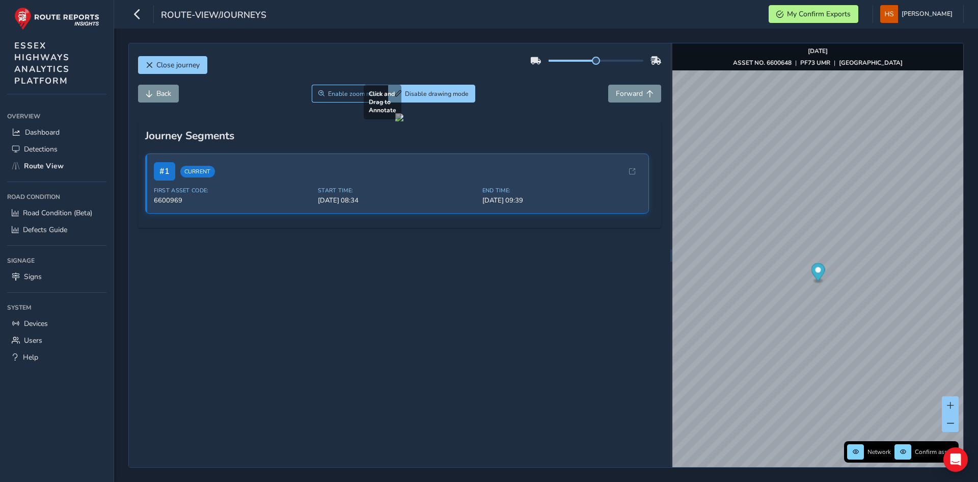
drag, startPoint x: 290, startPoint y: 188, endPoint x: 263, endPoint y: 144, distance: 51.9
click at [395, 121] on div at bounding box center [399, 117] width 8 height 8
click at [155, 93] on button "Back" at bounding box center [158, 94] width 41 height 18
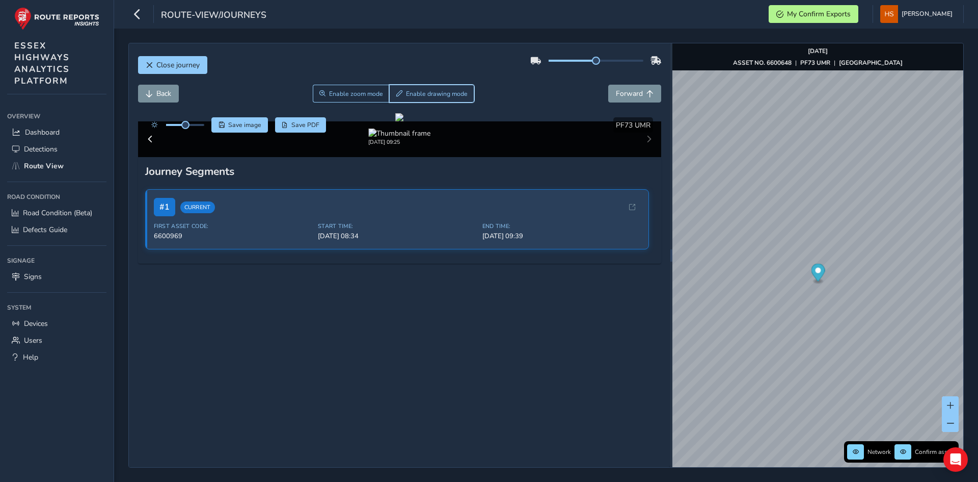
click at [423, 100] on button "Enable drawing mode" at bounding box center [431, 94] width 85 height 18
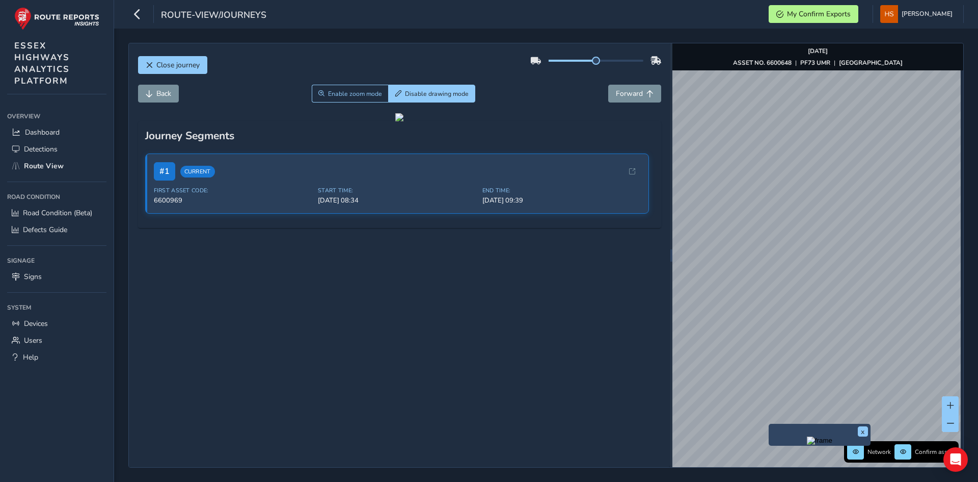
click at [842, 431] on div "x Network Confirm assets [DATE] ASSET NO. 6600648 | PF73 UMR | [GEOGRAPHIC_DATA]" at bounding box center [818, 254] width 291 height 423
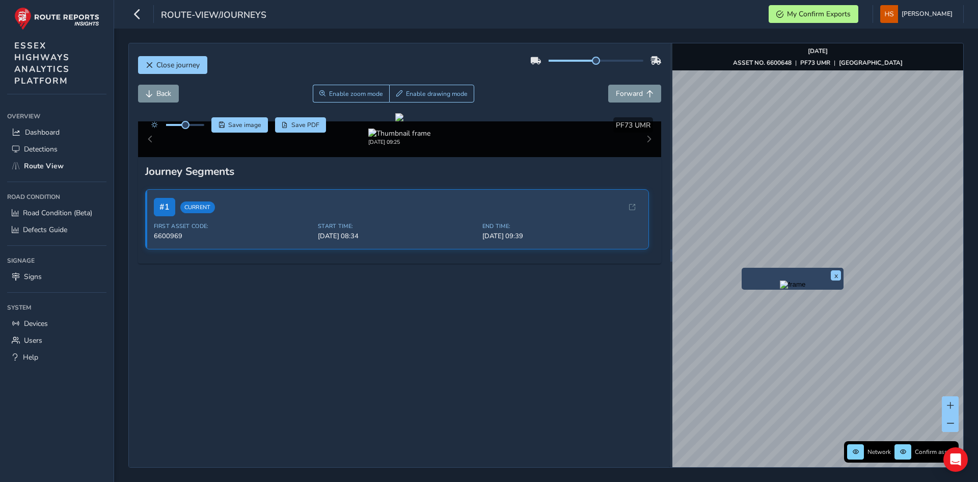
click at [780, 288] on img "Preview frame" at bounding box center [792, 284] width 25 height 8
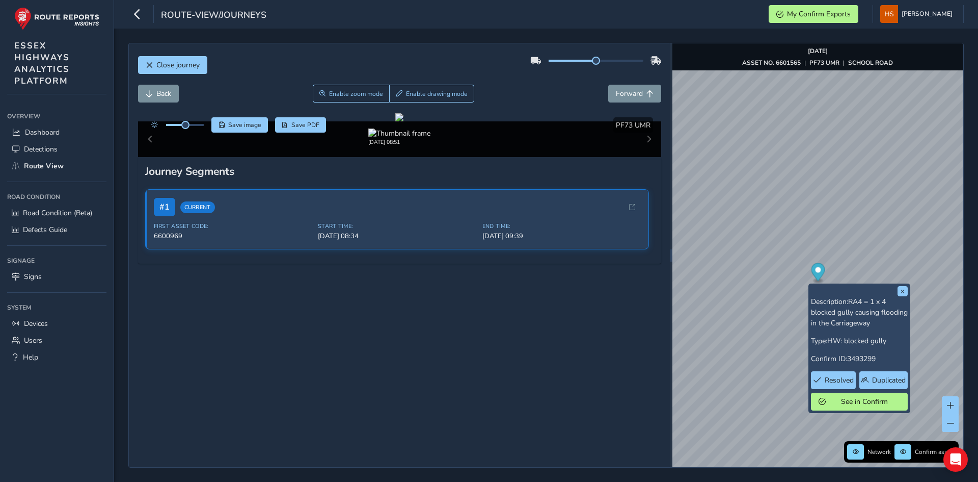
click at [811, 280] on icon "Map marker" at bounding box center [818, 273] width 14 height 21
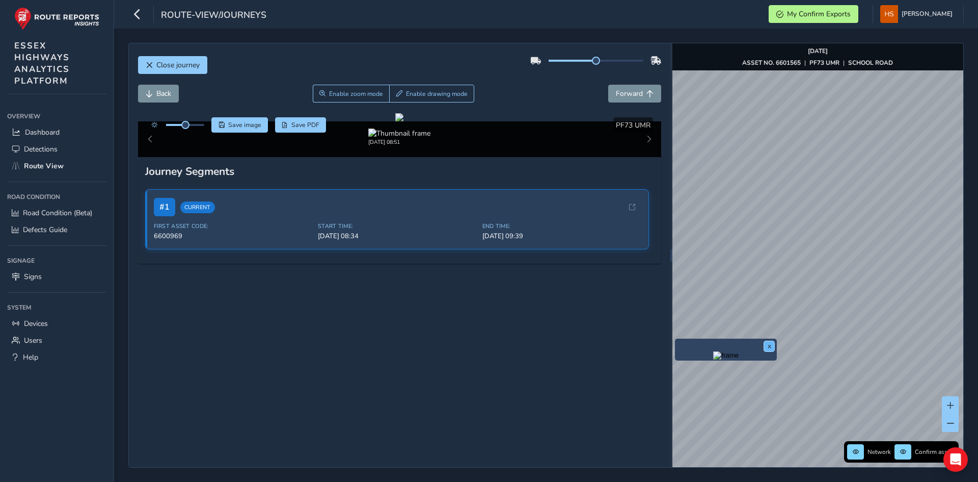
click at [767, 343] on button "x" at bounding box center [769, 346] width 10 height 10
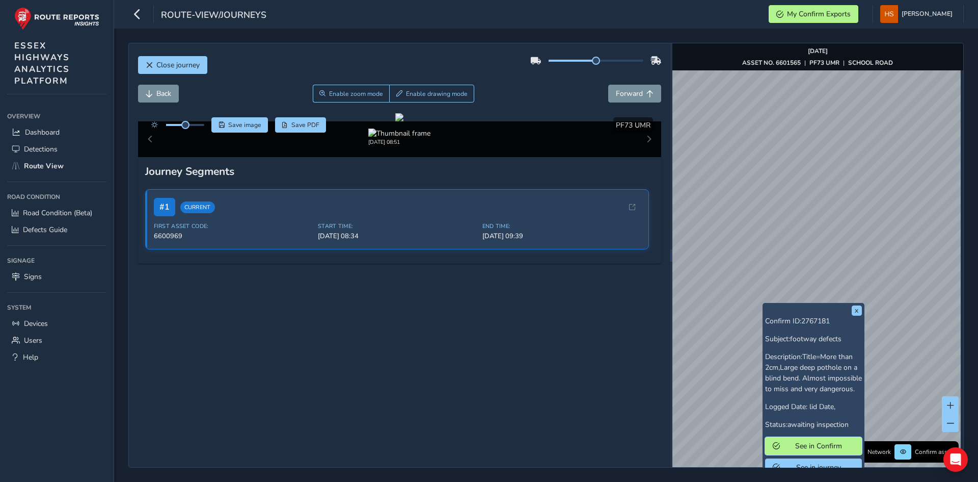
click at [803, 450] on span "See in Confirm" at bounding box center [819, 446] width 71 height 10
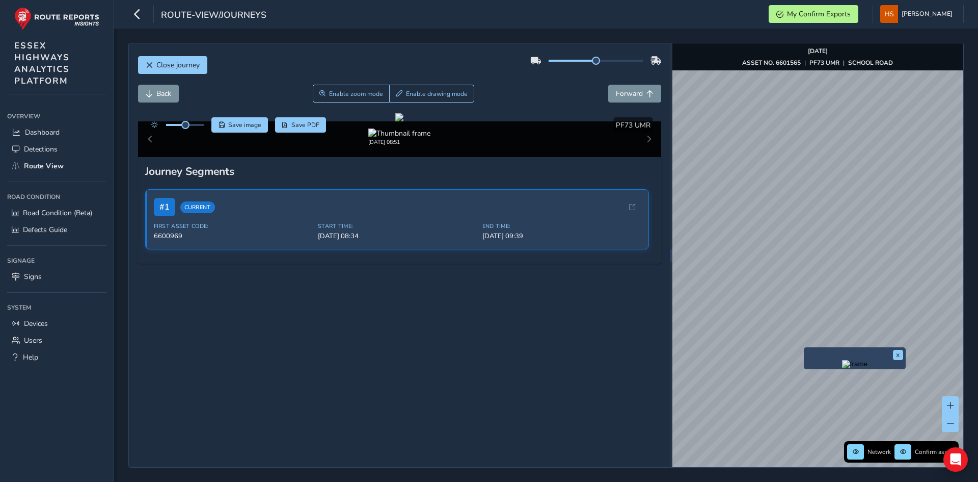
click at [842, 366] on img "Preview frame" at bounding box center [854, 364] width 25 height 8
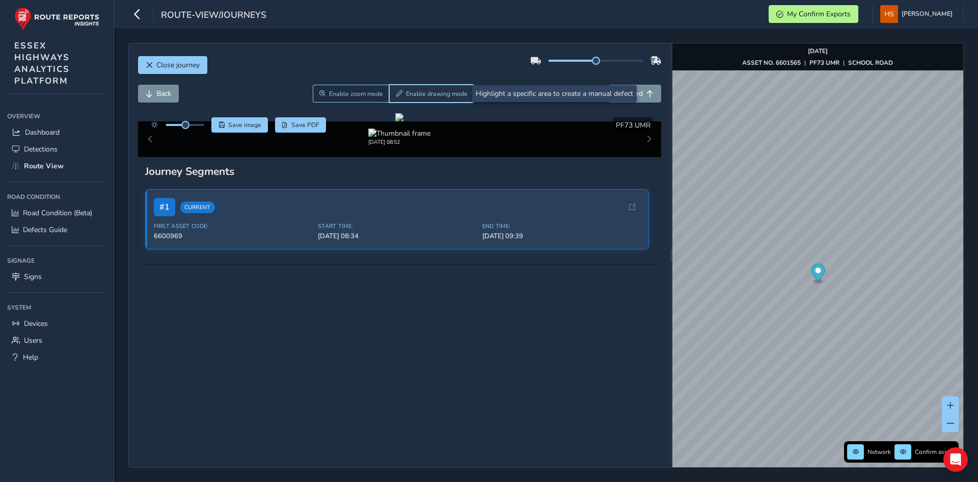
click at [431, 92] on span "Enable drawing mode" at bounding box center [437, 94] width 62 height 8
